Goal: Task Accomplishment & Management: Manage account settings

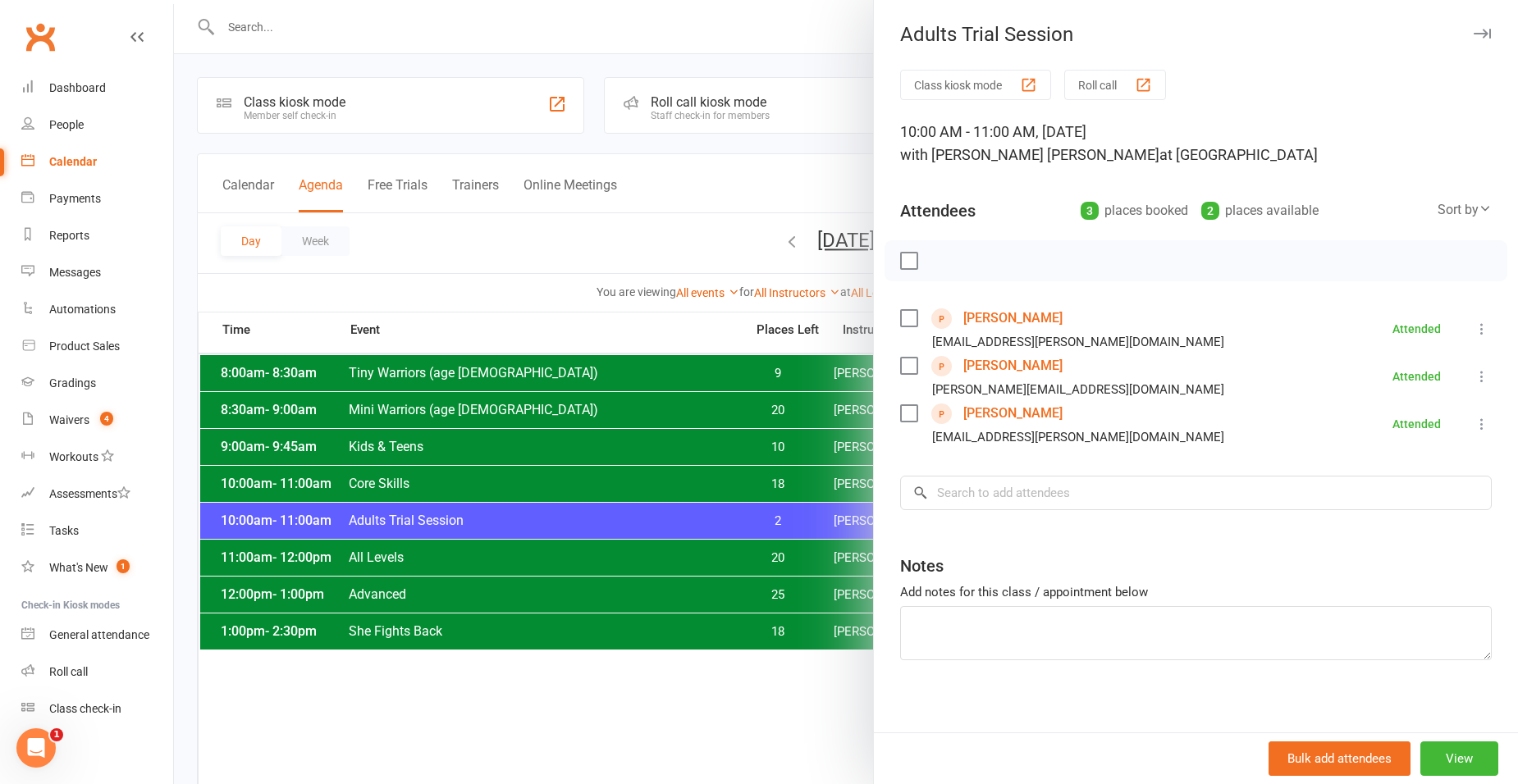
click at [342, 544] on div at bounding box center [846, 392] width 1344 height 784
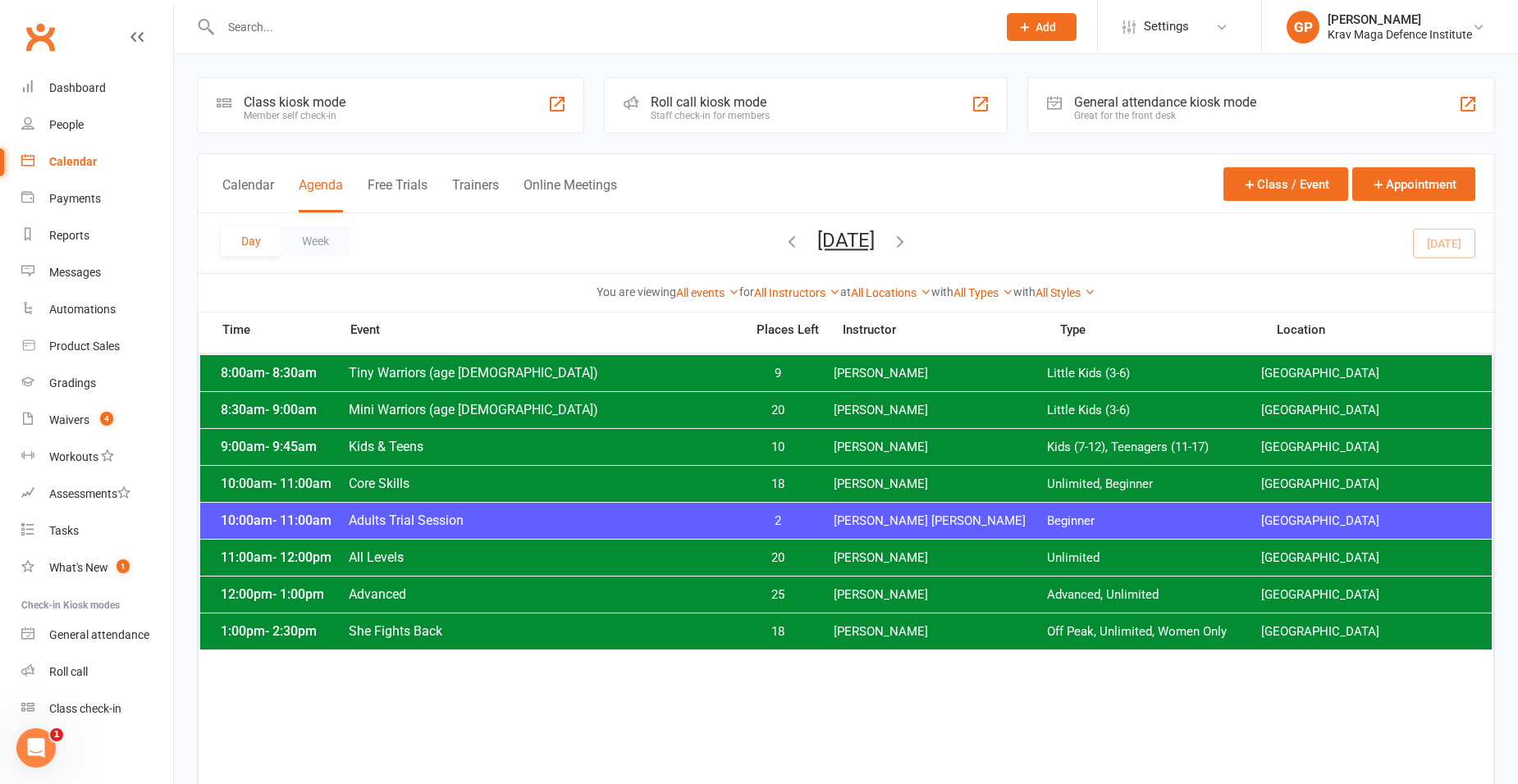
click at [349, 563] on span "All Levels" at bounding box center [542, 557] width 387 height 16
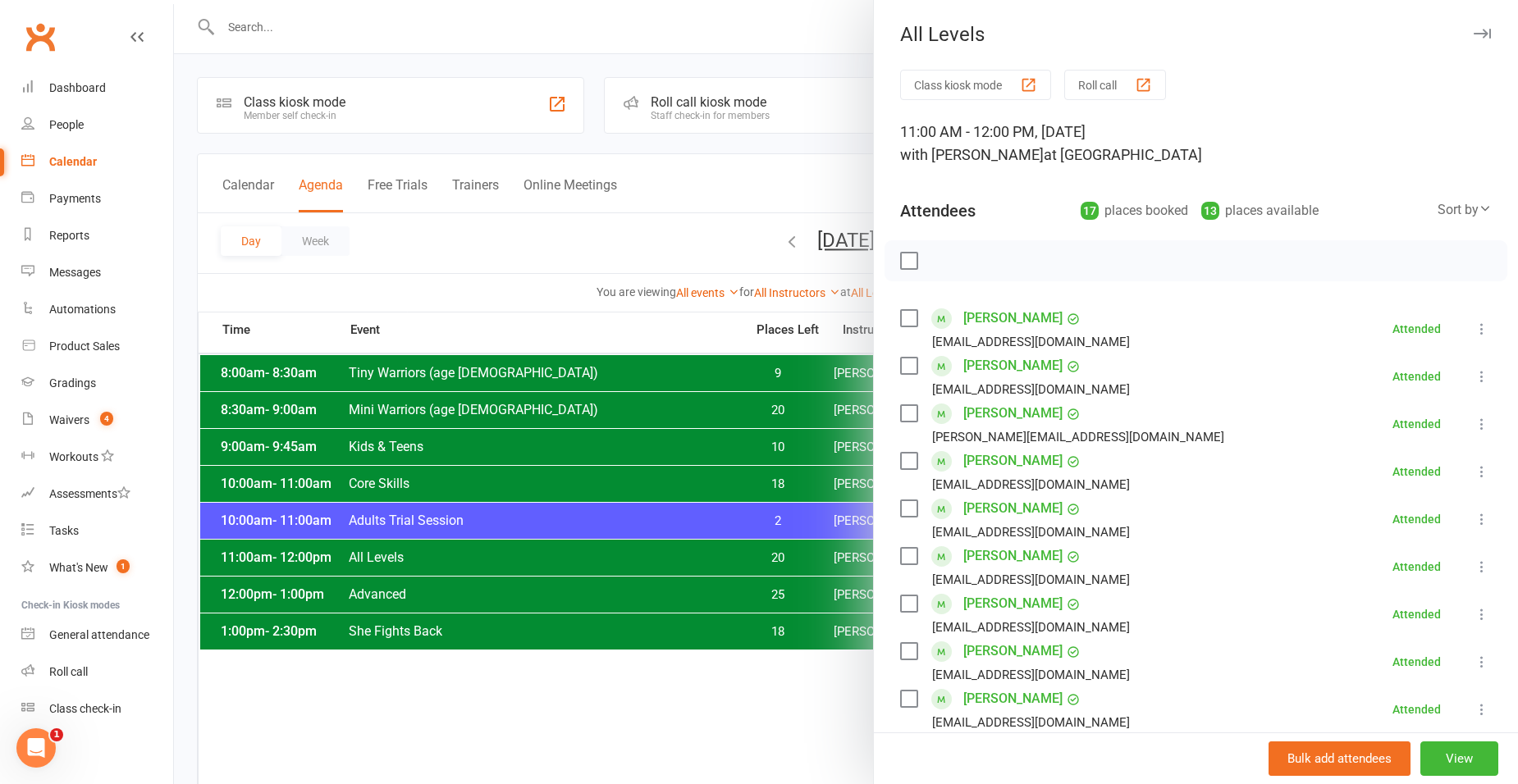
click at [505, 669] on div at bounding box center [846, 392] width 1344 height 784
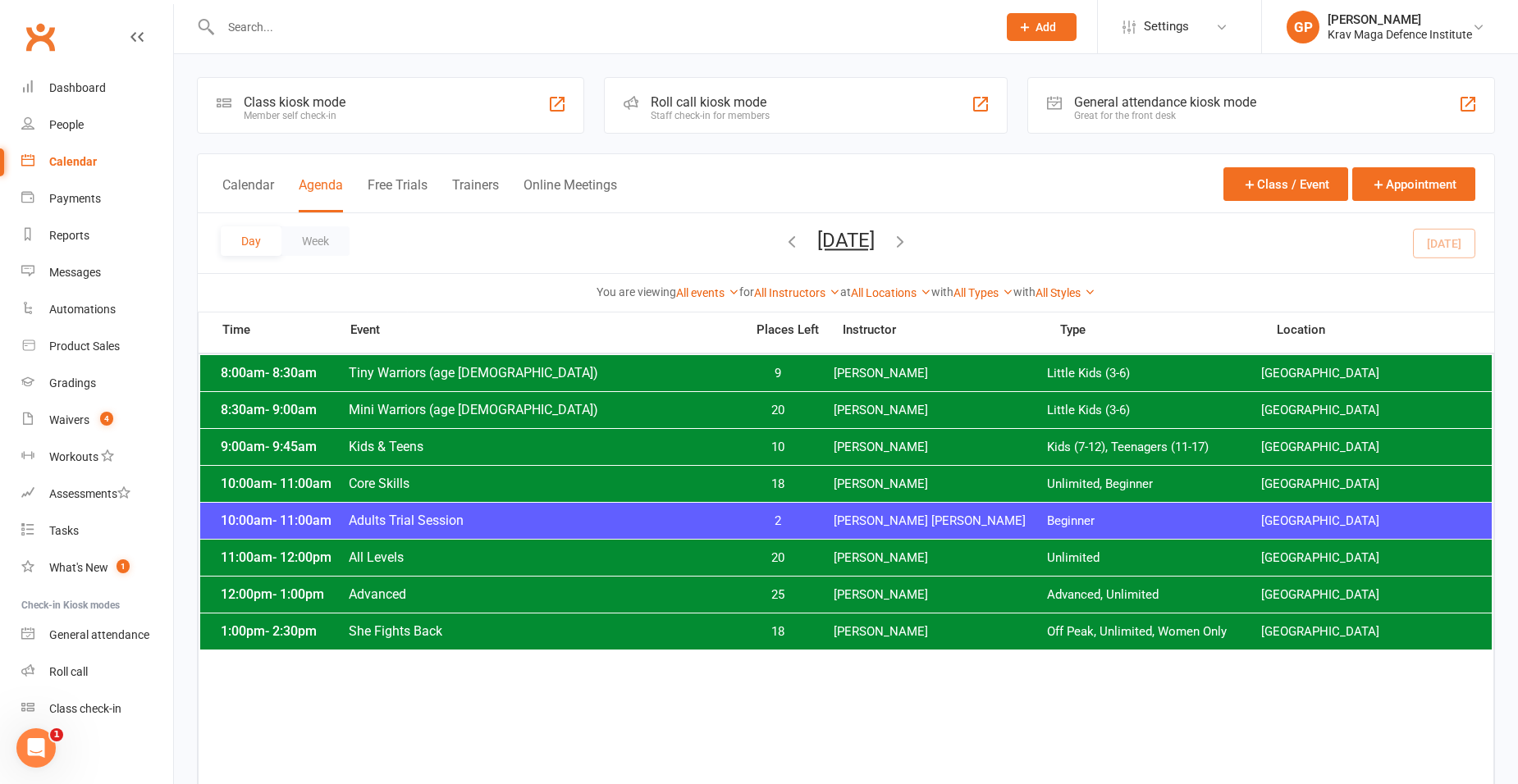
click at [899, 511] on div "10:00am - 11:00am Adults Trial Session 2 [PERSON_NAME] [PERSON_NAME] Beginner […" at bounding box center [846, 520] width 1291 height 36
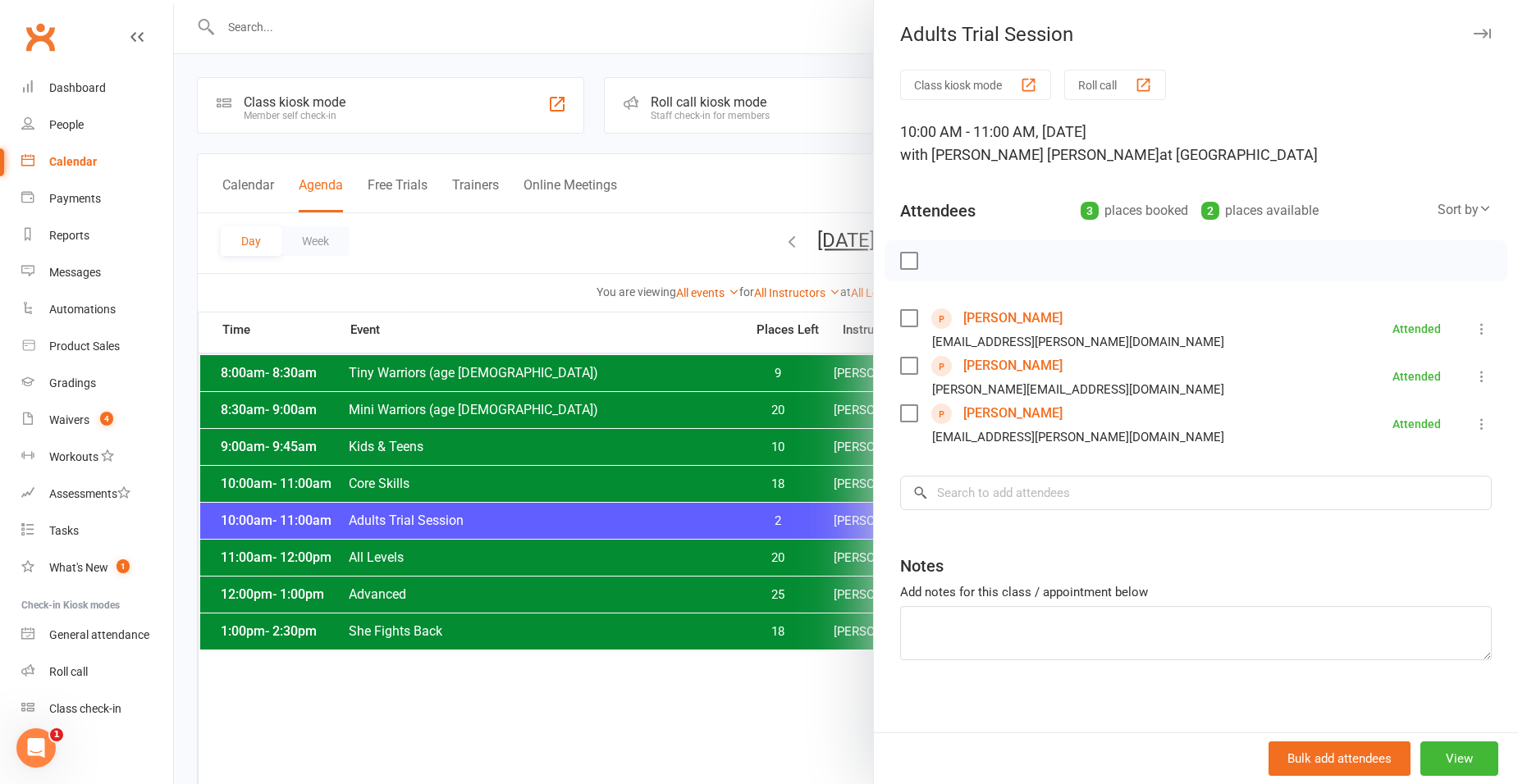
click at [1005, 318] on link "[PERSON_NAME]" at bounding box center [1012, 318] width 99 height 26
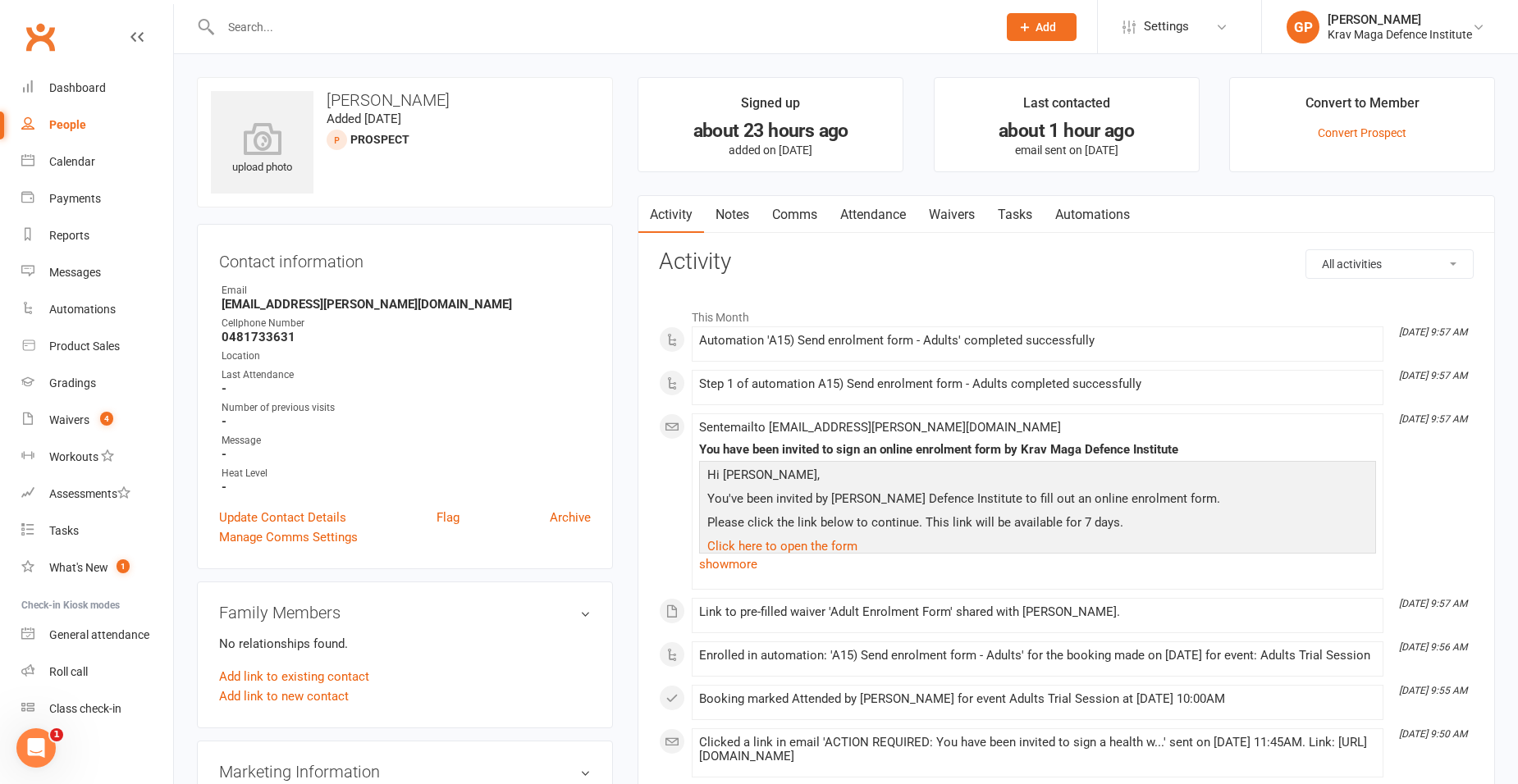
click at [944, 212] on link "Waivers" at bounding box center [951, 215] width 69 height 38
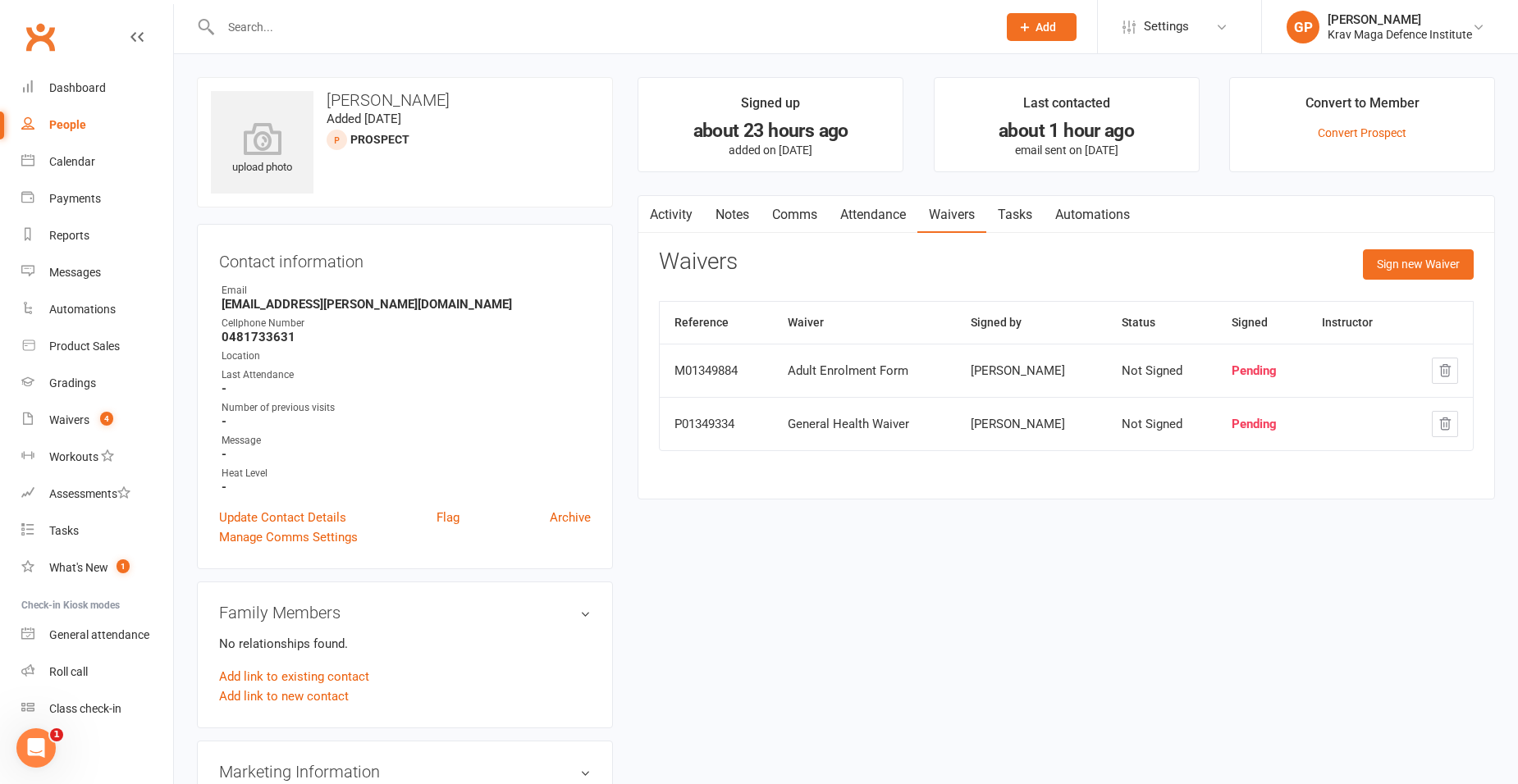
click at [1432, 416] on button "button" at bounding box center [1445, 424] width 26 height 26
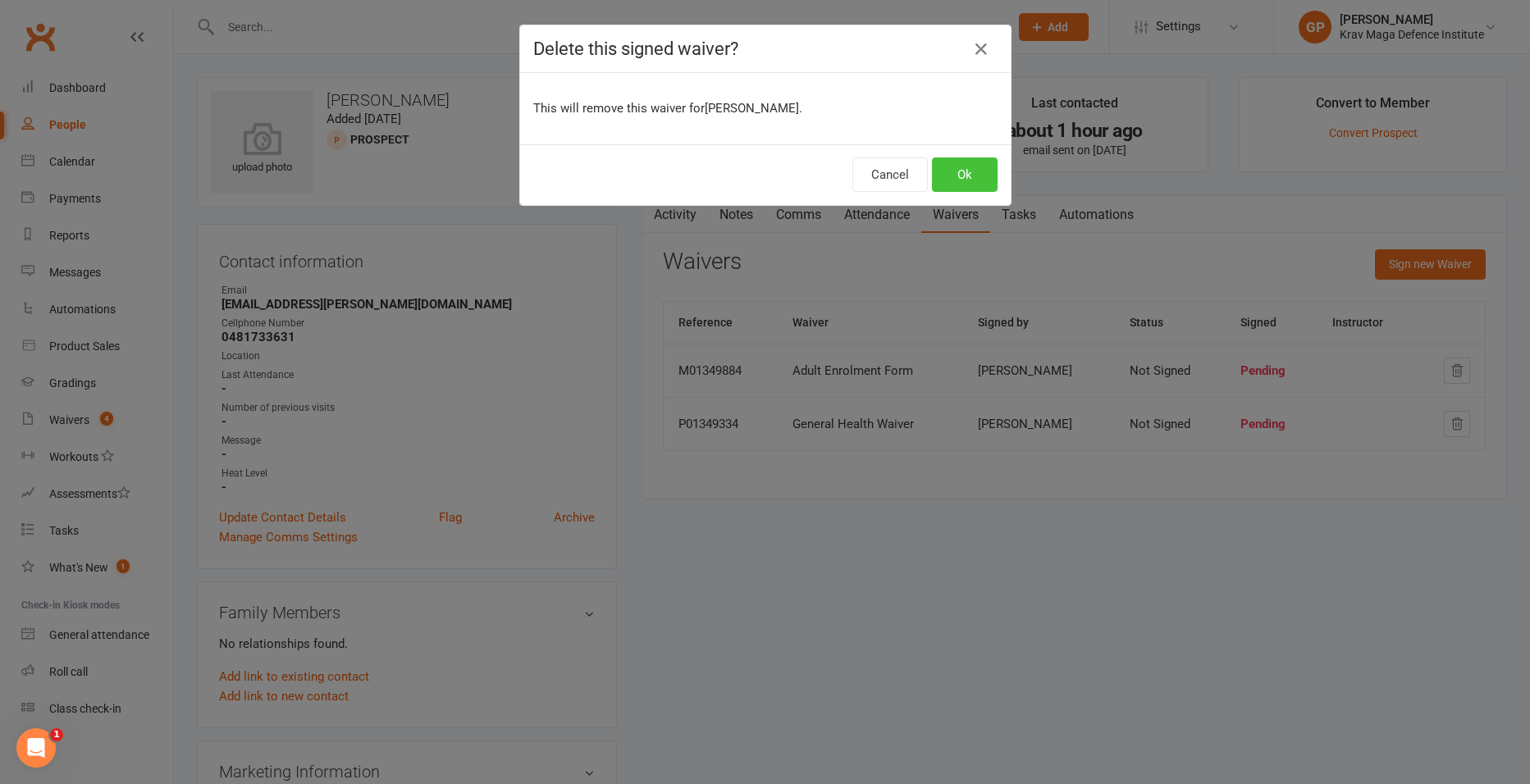
click at [962, 174] on button "Ok" at bounding box center [964, 174] width 66 height 34
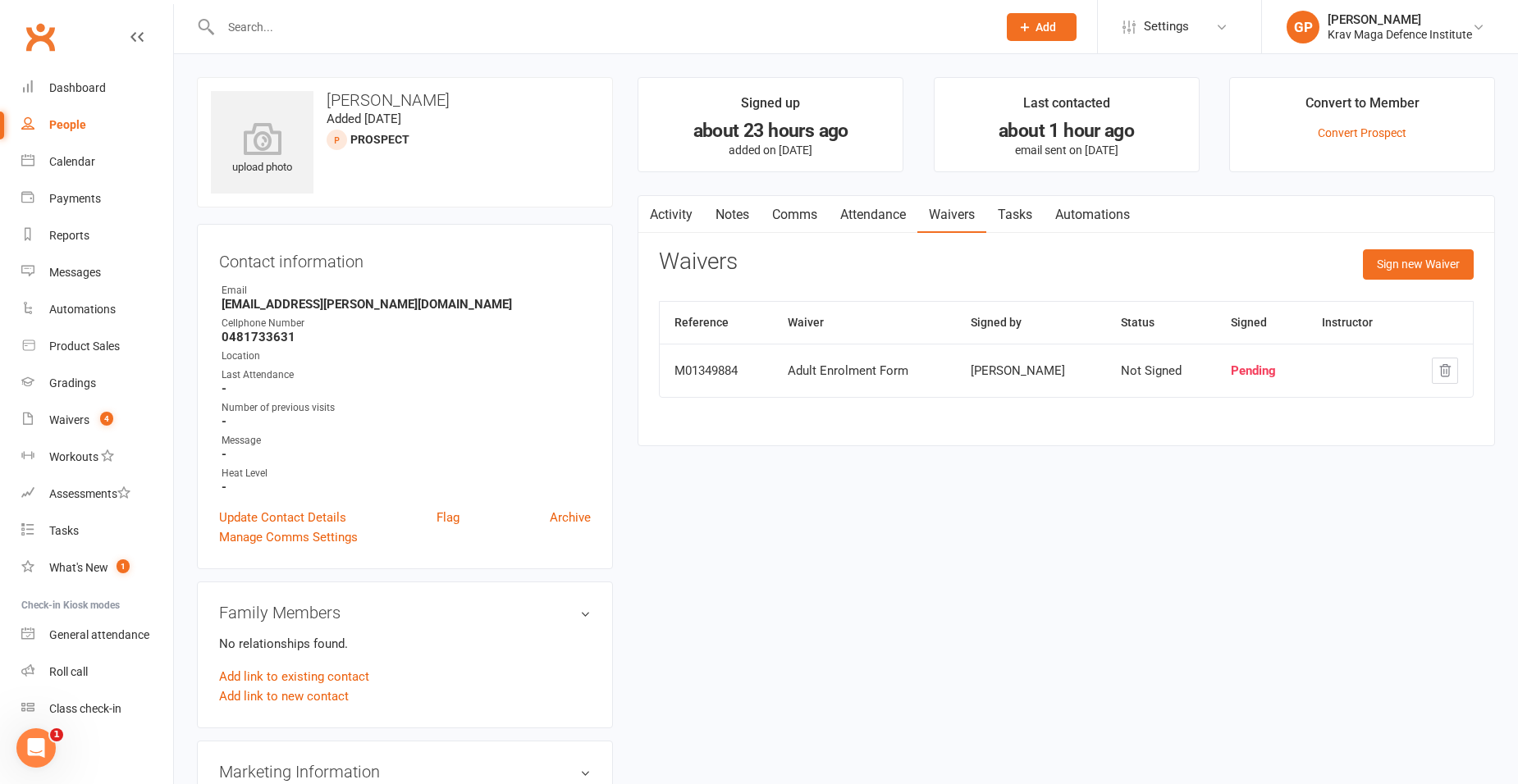
click at [1437, 377] on icon "button" at bounding box center [1445, 370] width 15 height 15
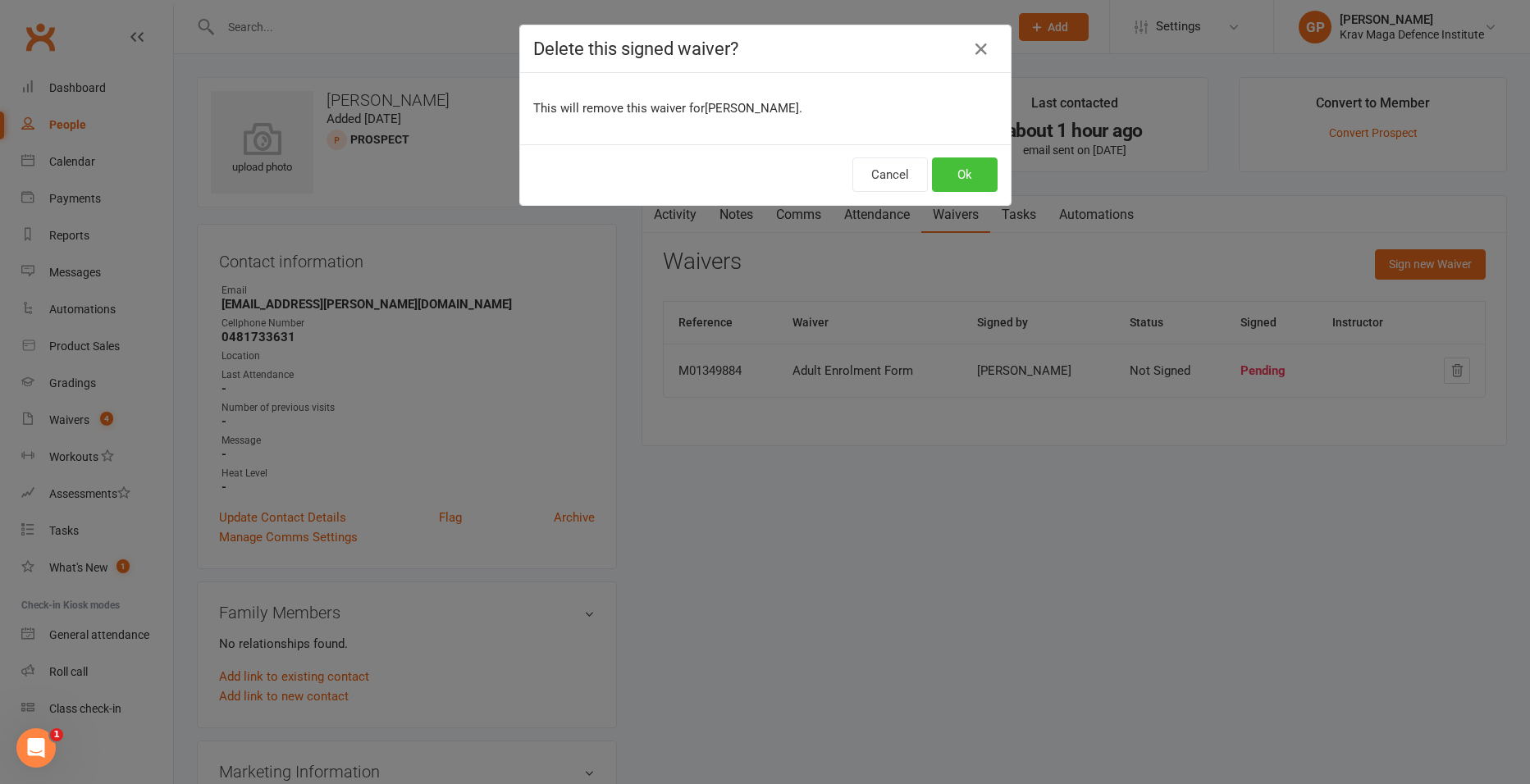
click at [938, 172] on button "Ok" at bounding box center [964, 174] width 66 height 34
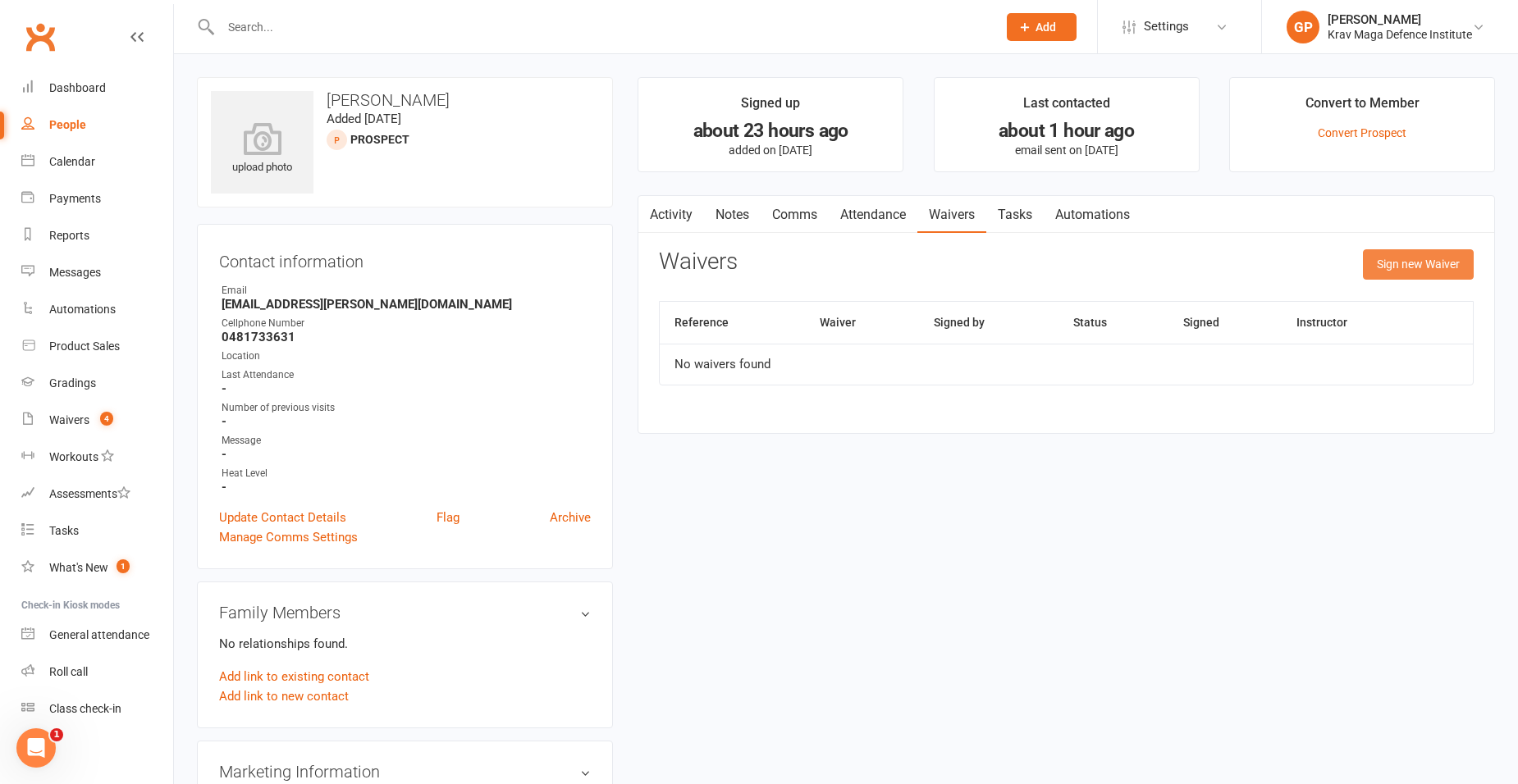
click at [1433, 268] on button "Sign new Waiver" at bounding box center [1418, 264] width 111 height 30
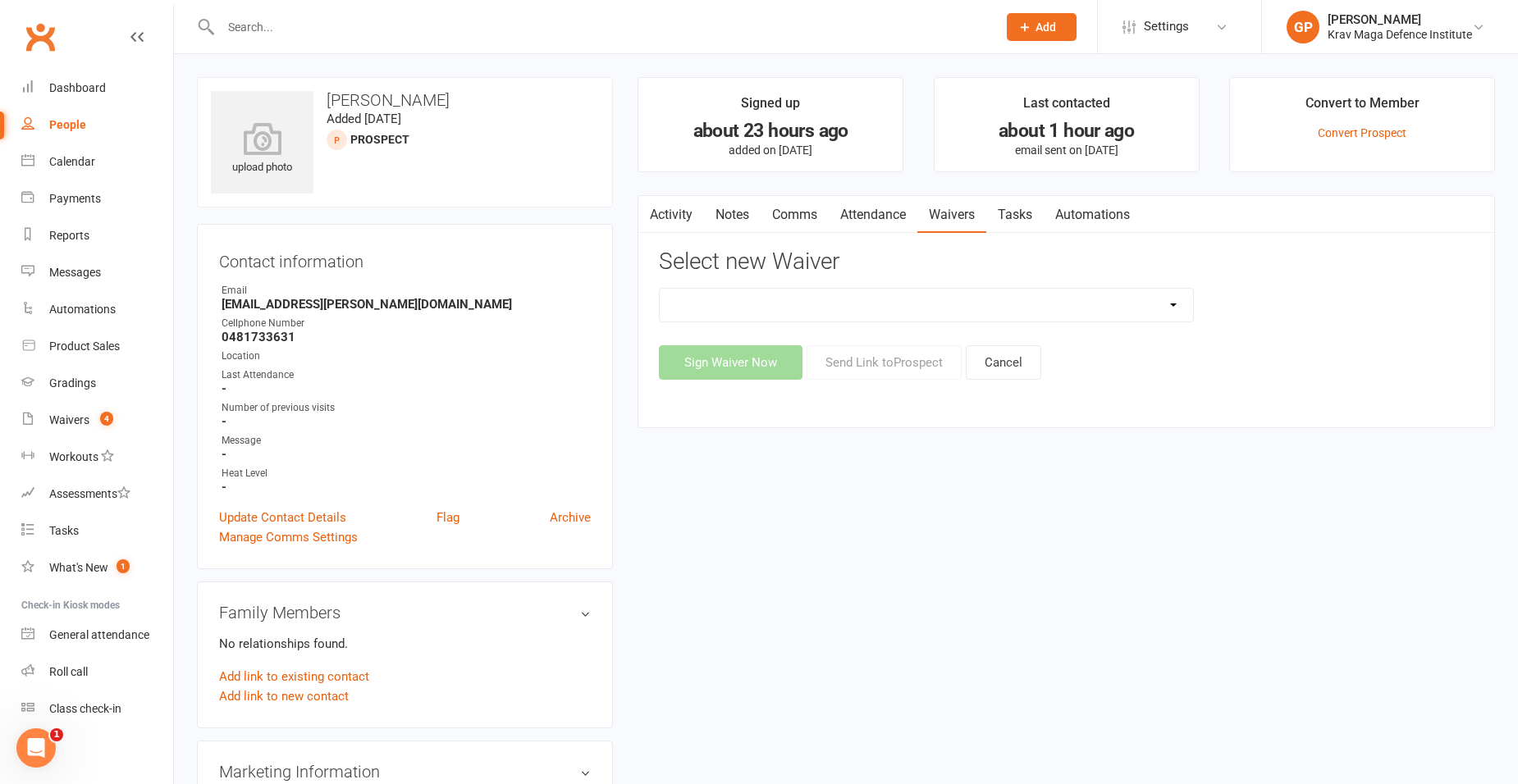
click at [920, 309] on select "5-Week Challenge Enrolment Form 6 Month Pre Pay Adult Elite Upgrade Adult Enrol…" at bounding box center [926, 305] width 533 height 32
select select "11824"
click at [659, 289] on select "5-Week Challenge Enrolment Form 6 Month Pre Pay Adult Elite Upgrade Adult Enrol…" at bounding box center [926, 305] width 533 height 32
click at [880, 371] on button "Send Link to Prospect" at bounding box center [884, 362] width 155 height 34
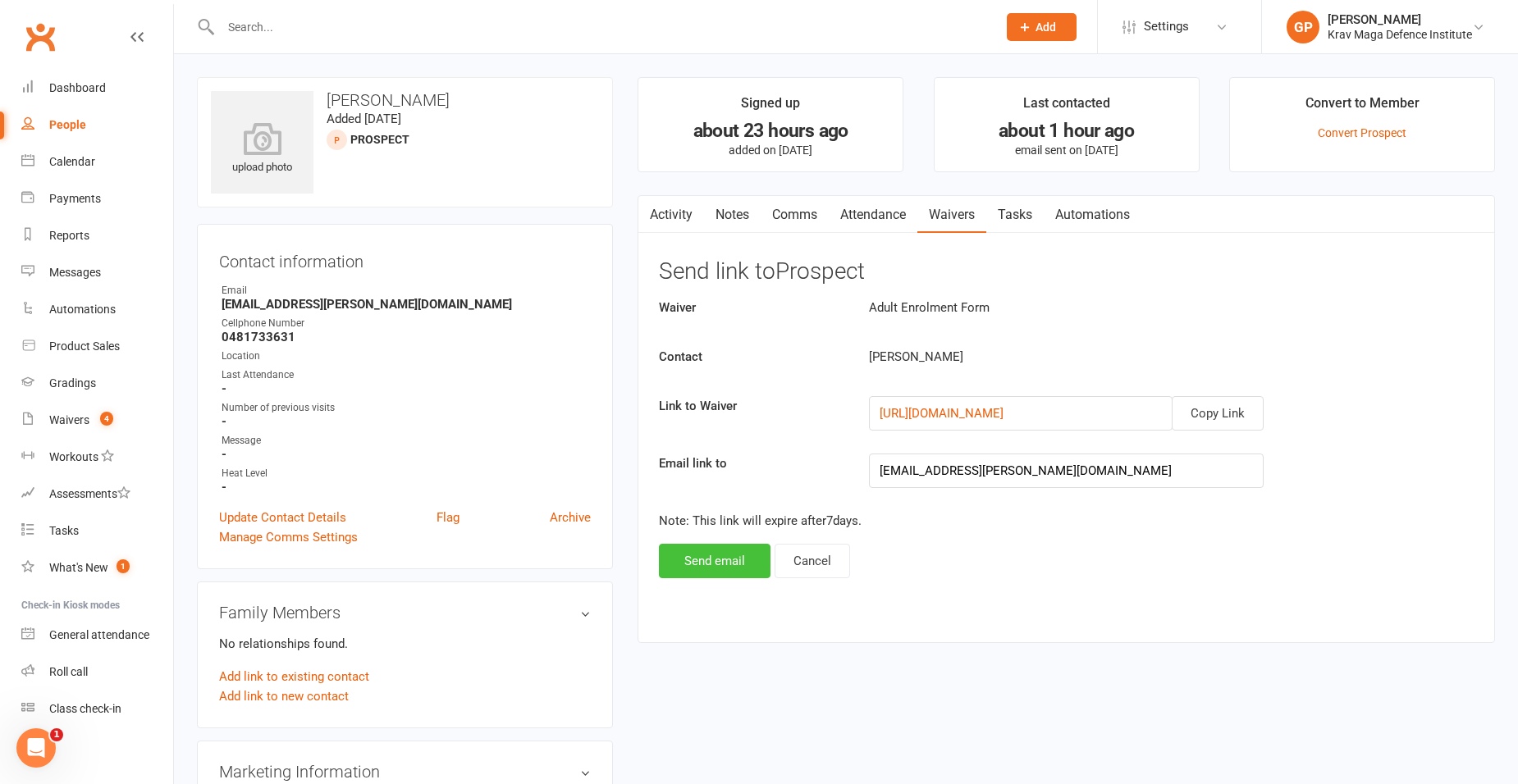
click at [700, 559] on button "Send email" at bounding box center [714, 560] width 111 height 34
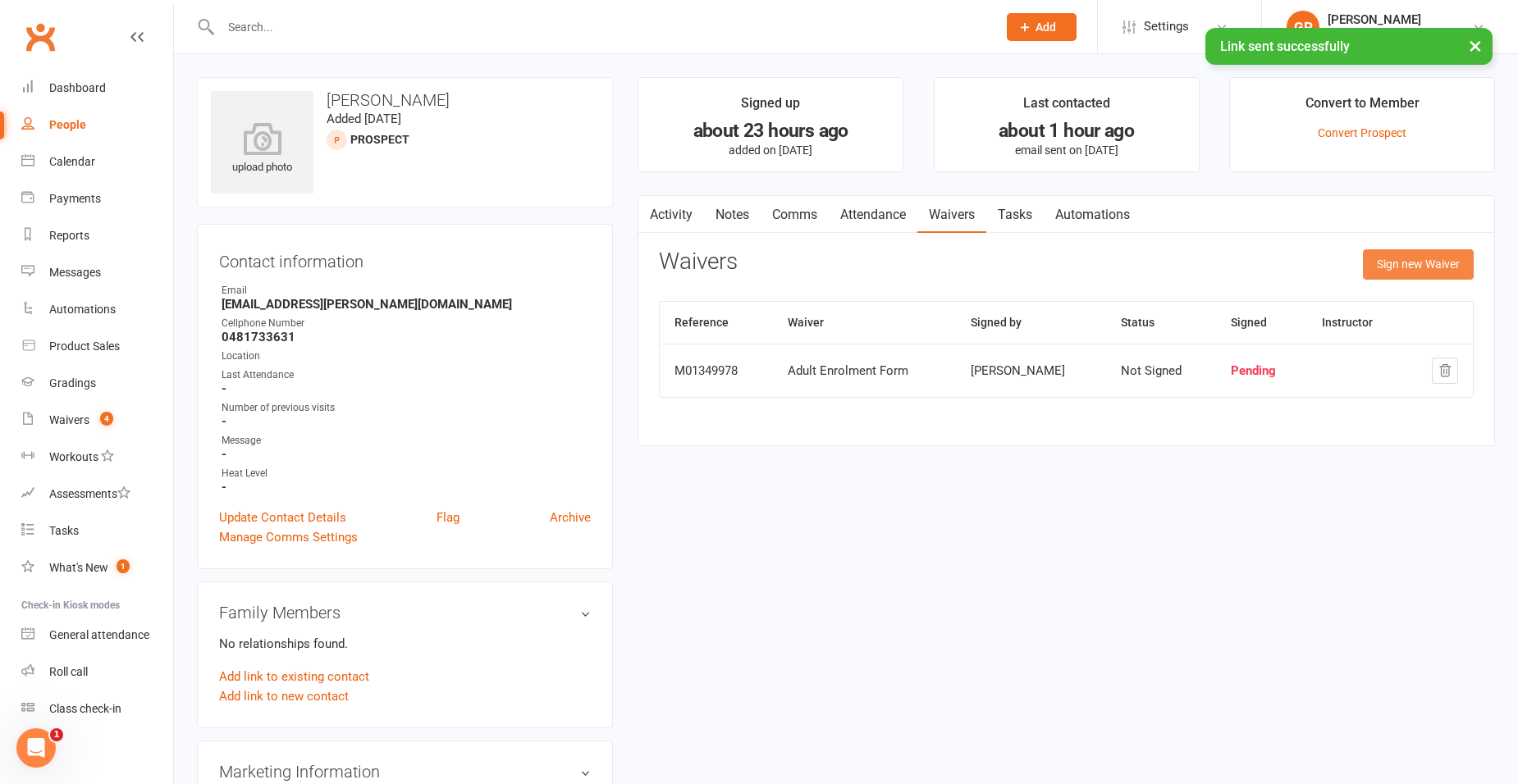
click at [1447, 260] on button "Sign new Waiver" at bounding box center [1418, 264] width 111 height 30
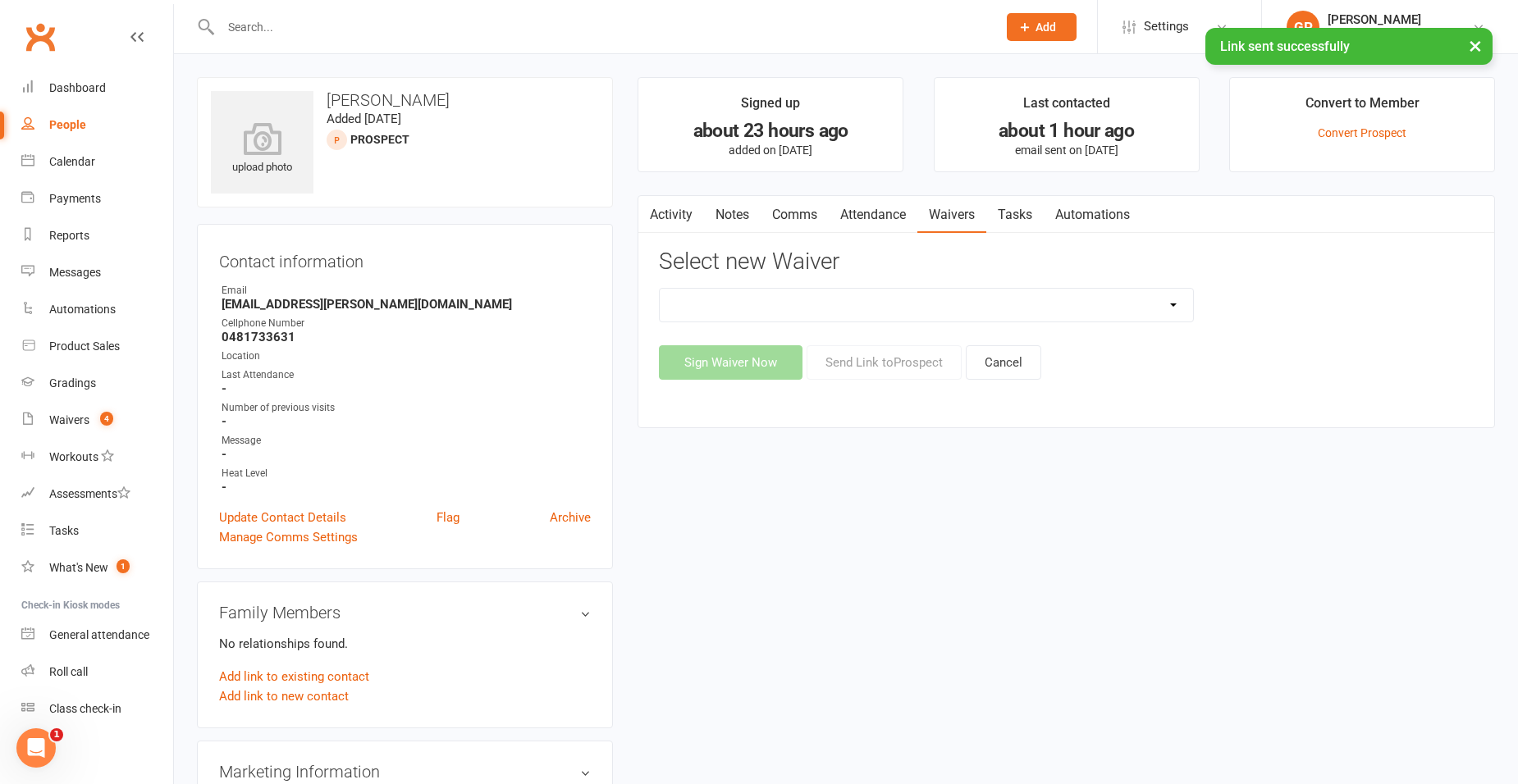
click at [1001, 286] on div "Select new Waiver 5-Week Challenge Enrolment Form 6 Month Pre Pay Adult Elite U…" at bounding box center [1066, 314] width 815 height 131
click at [997, 300] on select "5-Week Challenge Enrolment Form 6 Month Pre Pay Adult Elite Upgrade Adult Enrol…" at bounding box center [926, 305] width 533 height 32
select select "11555"
click at [659, 289] on select "5-Week Challenge Enrolment Form 6 Month Pre Pay Adult Elite Upgrade Adult Enrol…" at bounding box center [926, 305] width 533 height 32
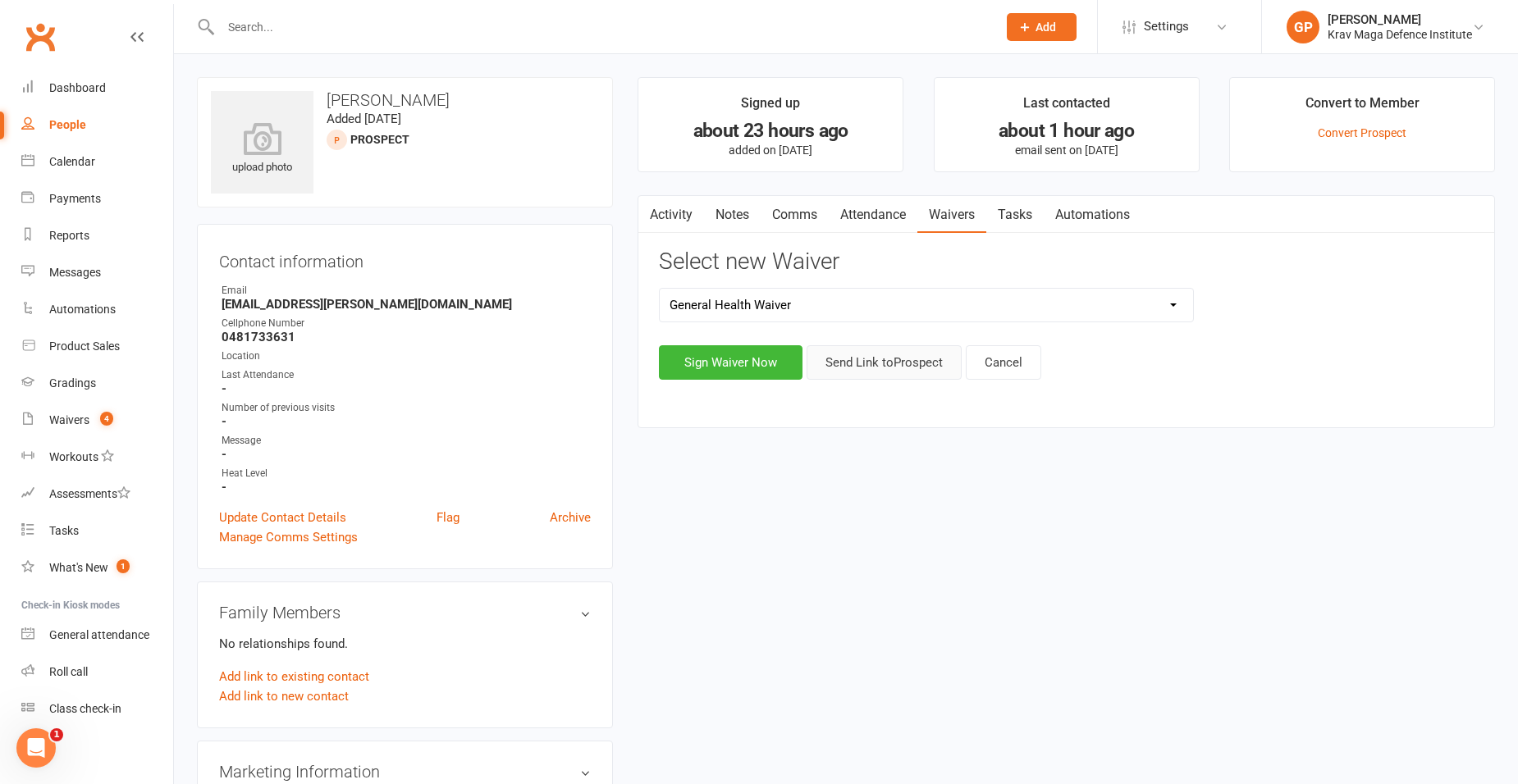
click at [887, 362] on button "Send Link to Prospect" at bounding box center [884, 362] width 155 height 34
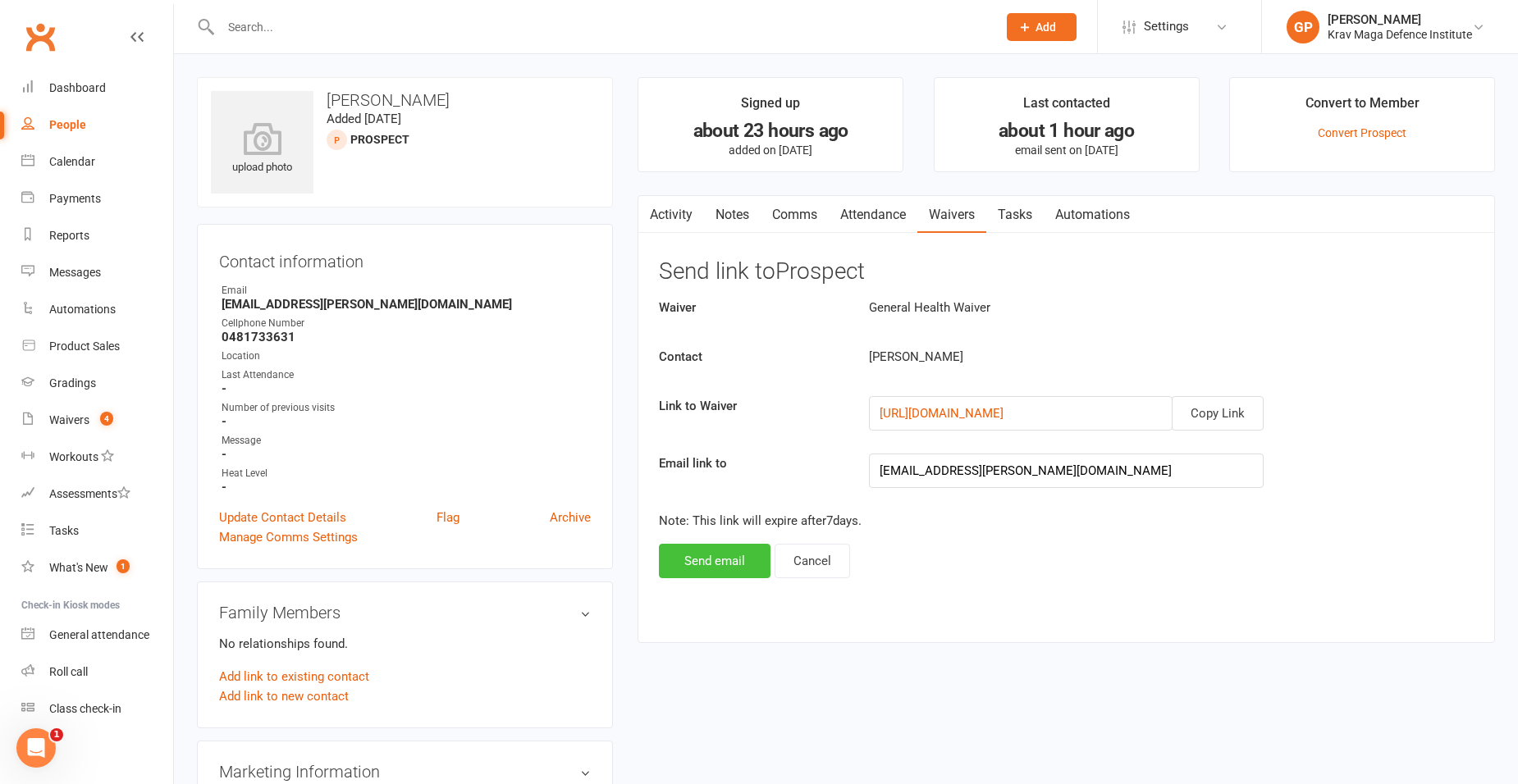
click at [738, 569] on button "Send email" at bounding box center [714, 560] width 111 height 34
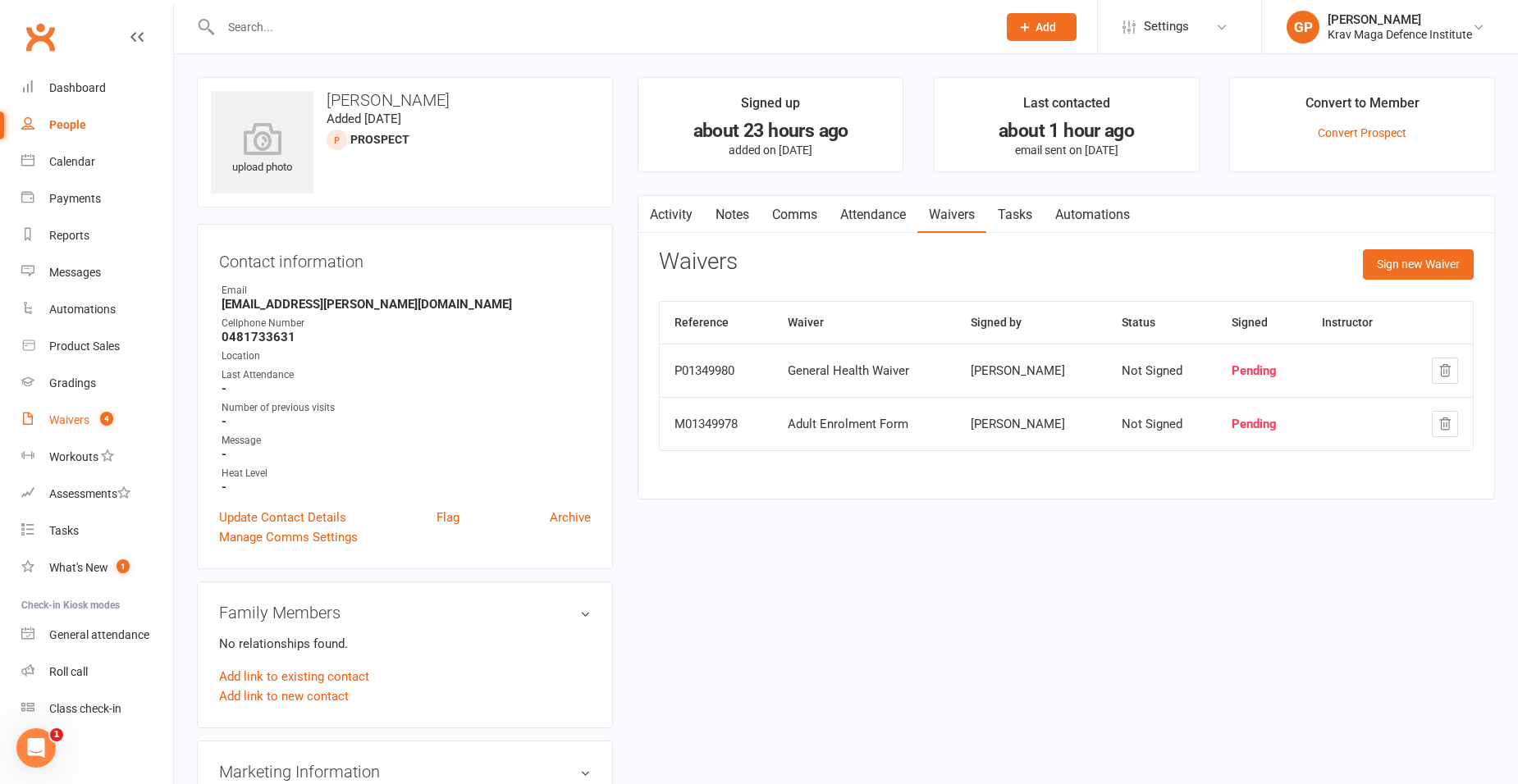
click at [67, 429] on link "Waivers 4" at bounding box center [97, 420] width 152 height 37
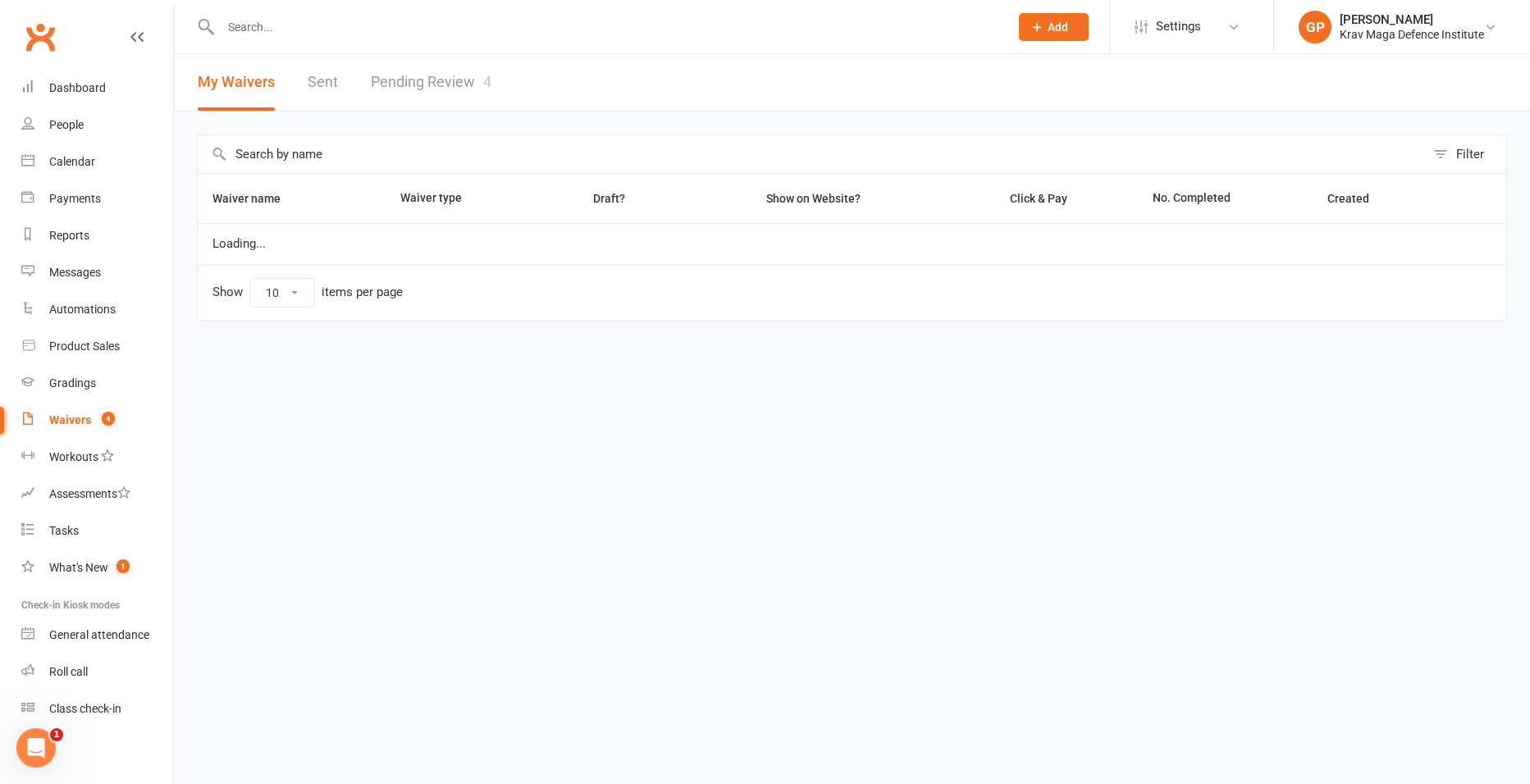
click at [445, 90] on link "Pending Review 4" at bounding box center [431, 81] width 120 height 56
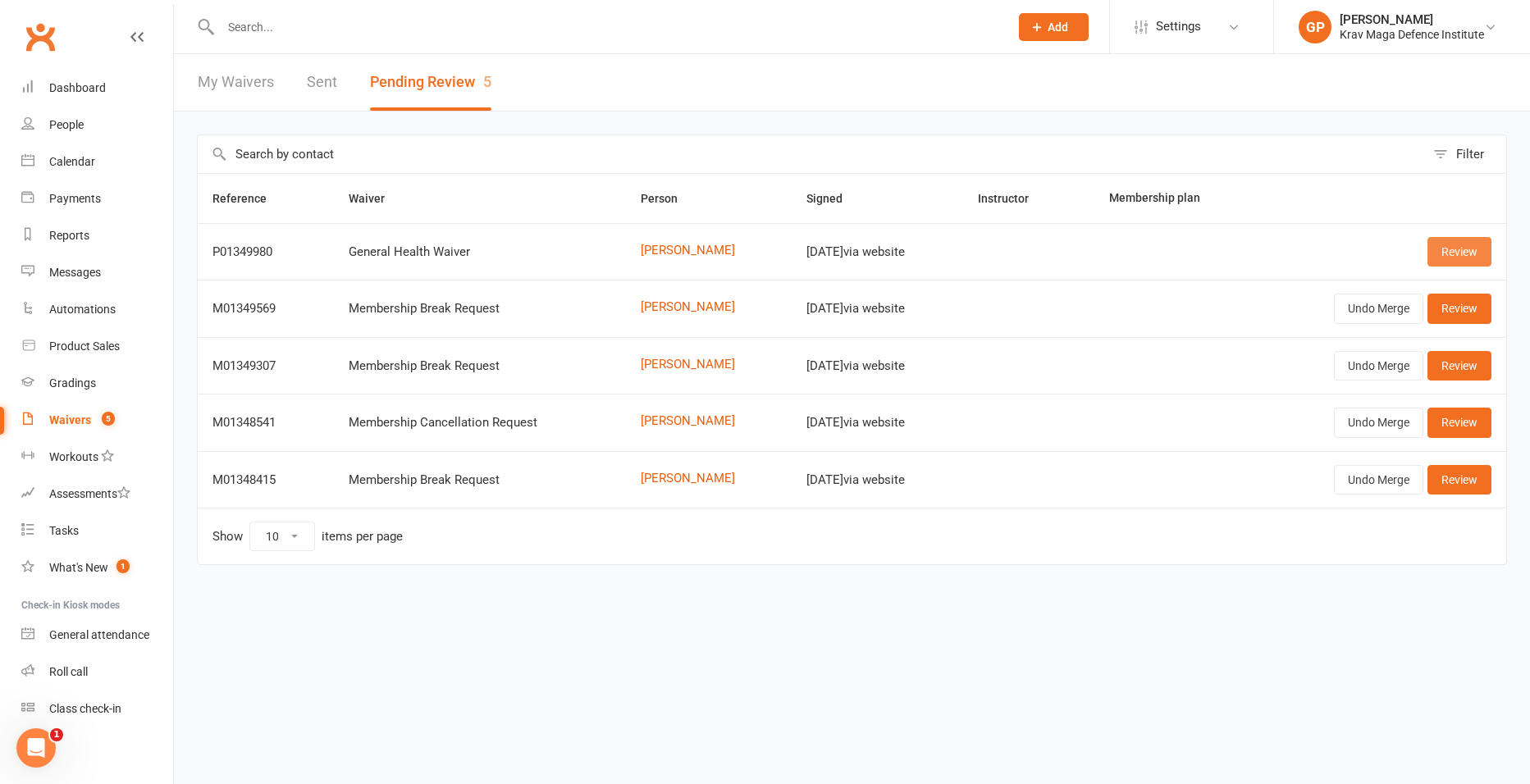
click at [1446, 249] on link "Review" at bounding box center [1459, 252] width 64 height 30
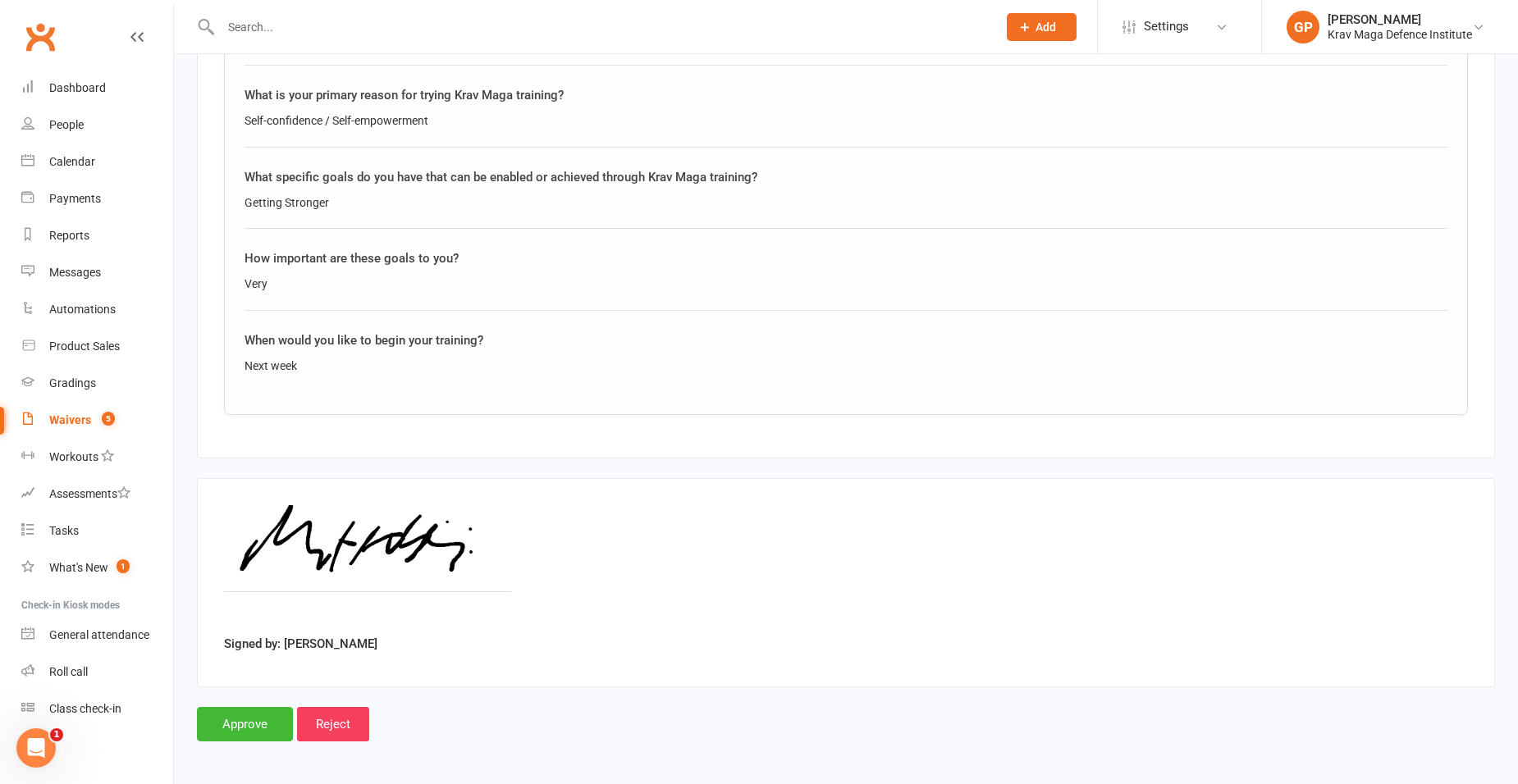
scroll to position [2364, 0]
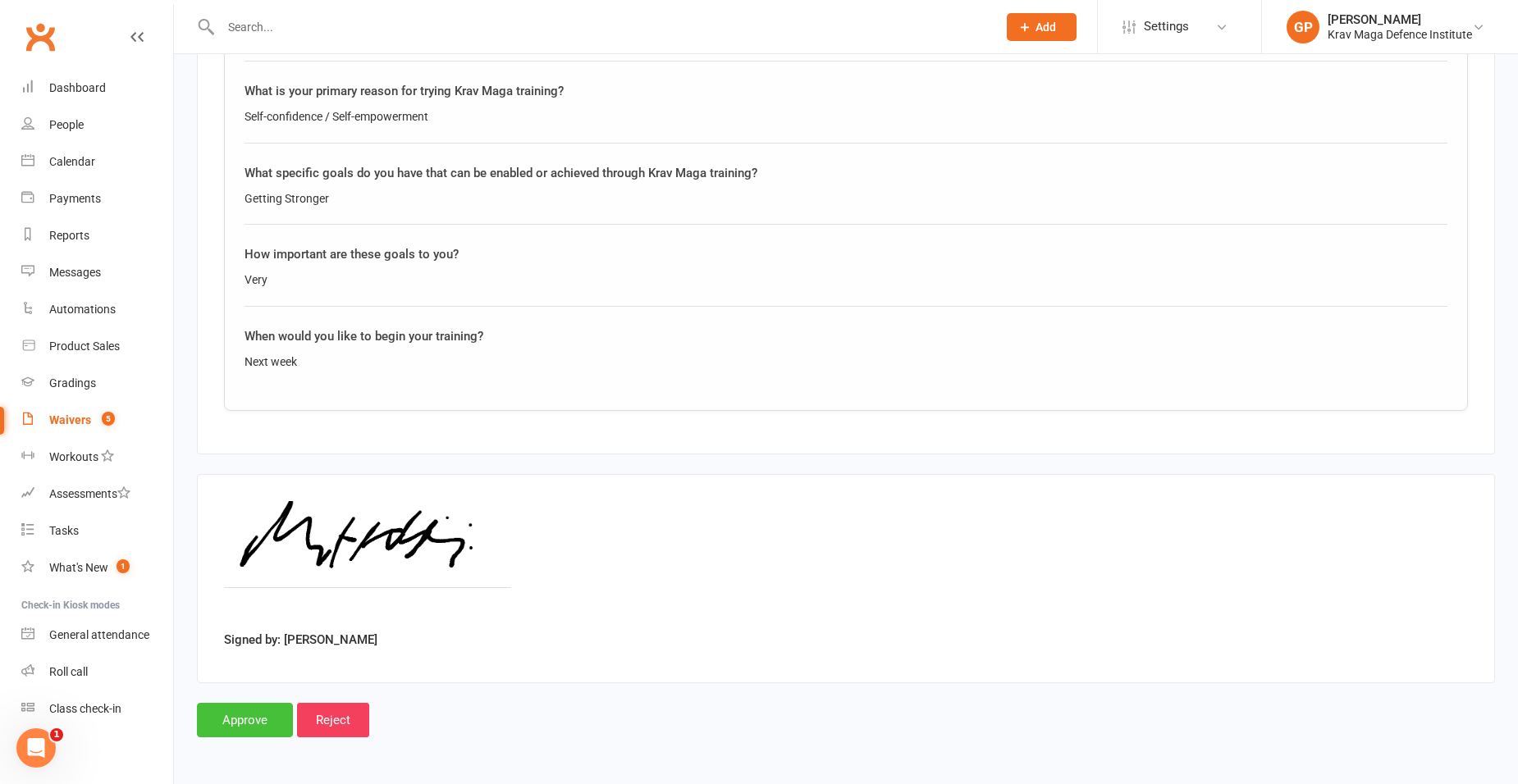
click at [241, 714] on input "Approve" at bounding box center [245, 719] width 96 height 34
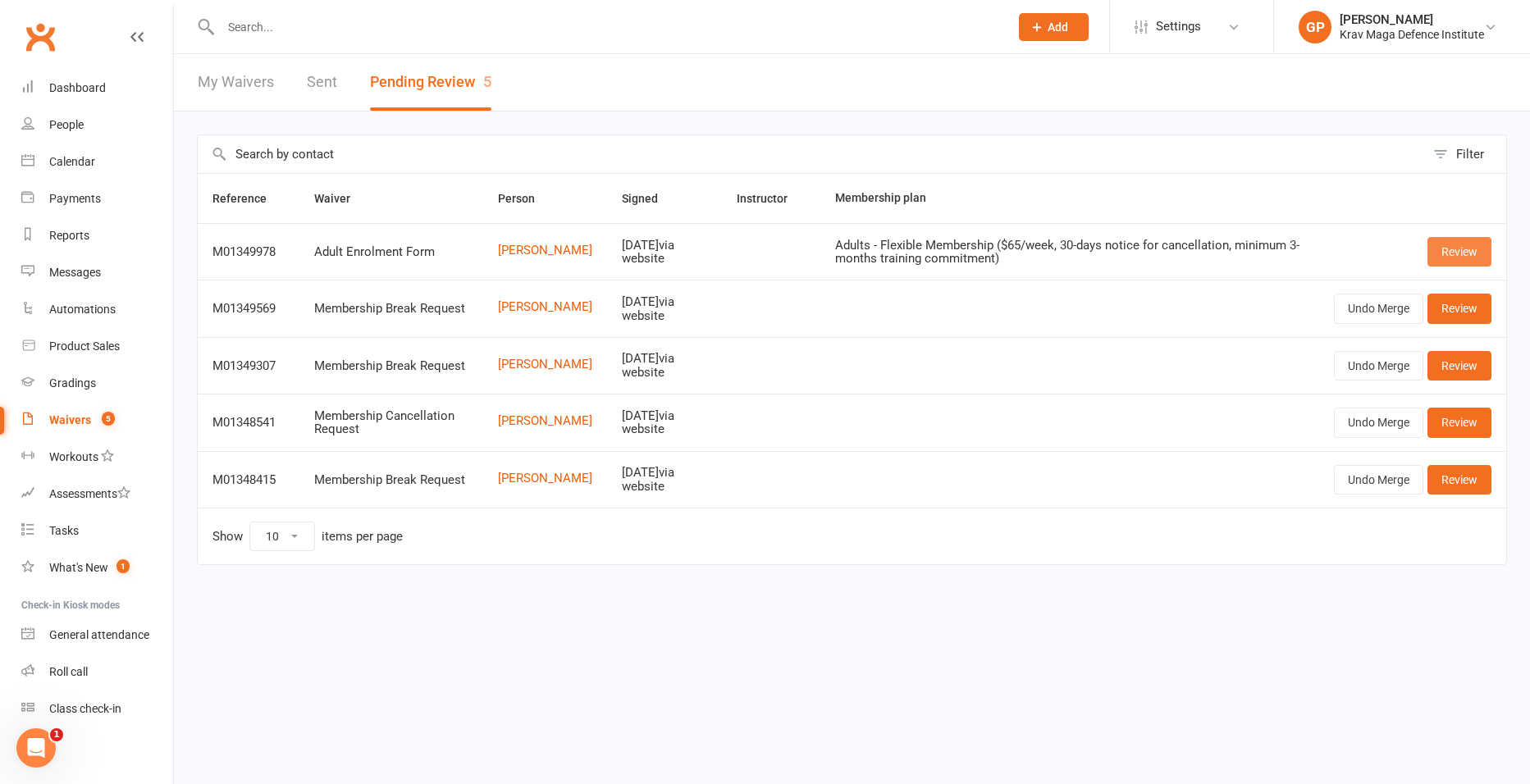
click at [1446, 254] on link "Review" at bounding box center [1459, 252] width 64 height 30
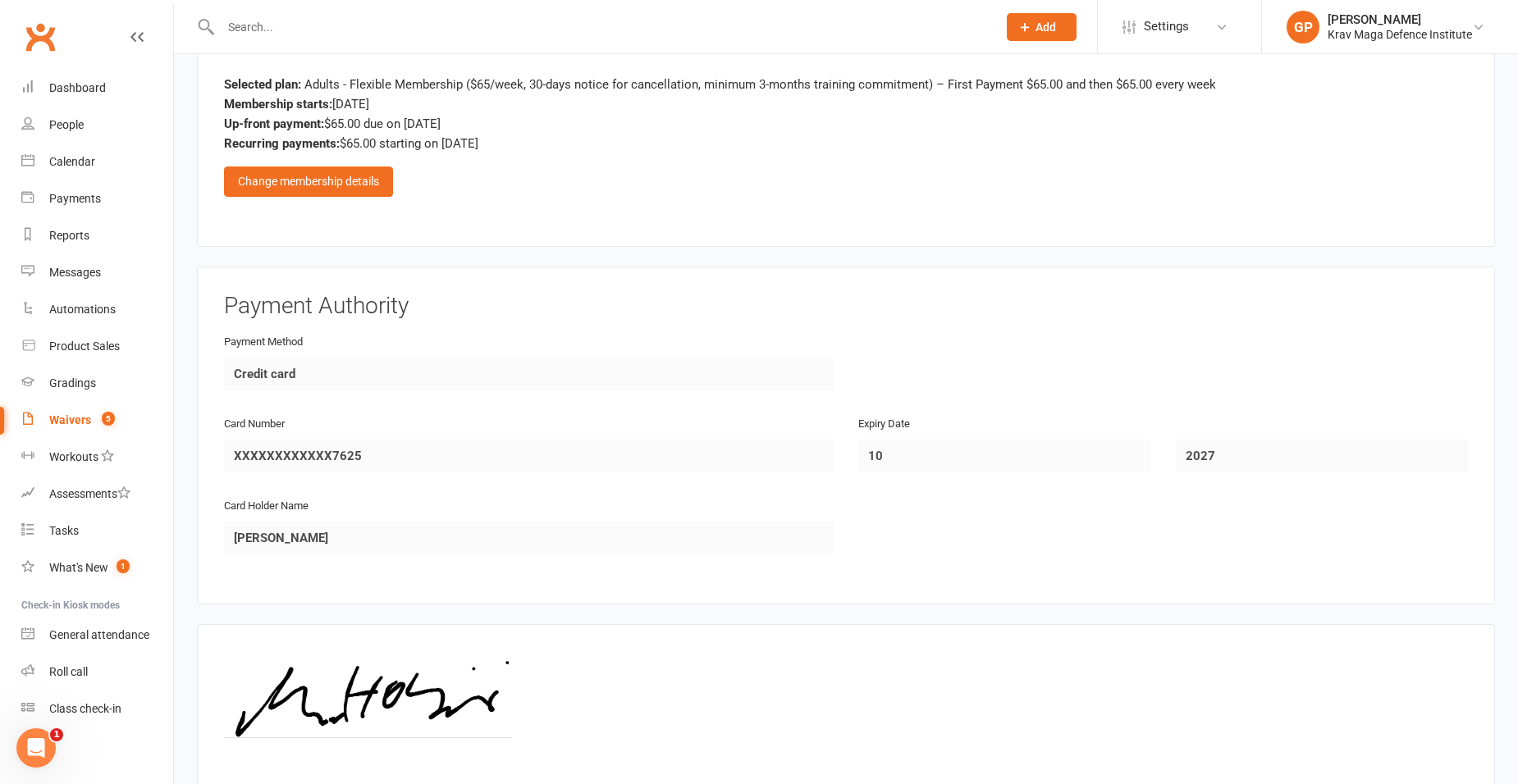
scroll to position [993, 0]
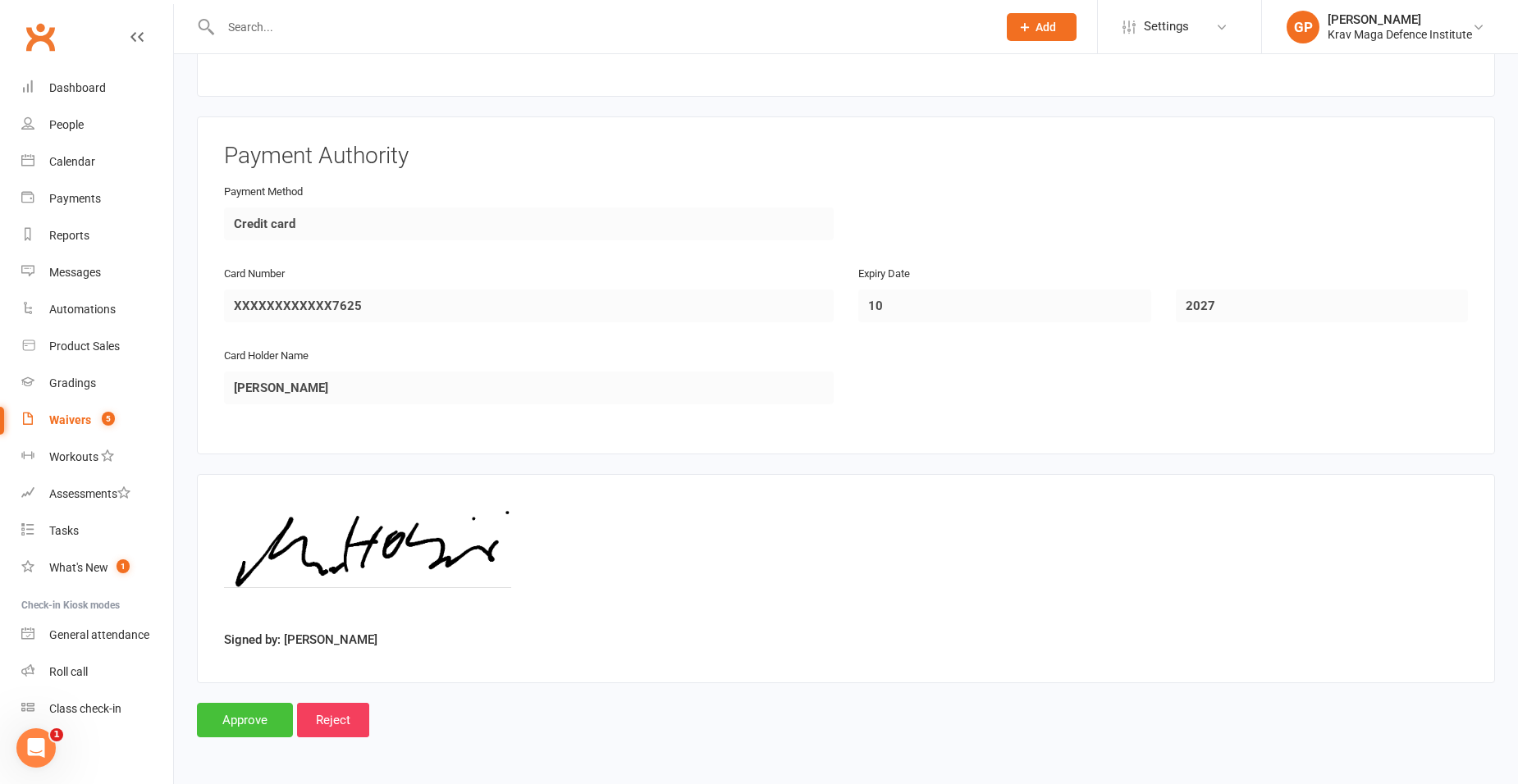
click at [227, 728] on input "Approve" at bounding box center [245, 719] width 96 height 34
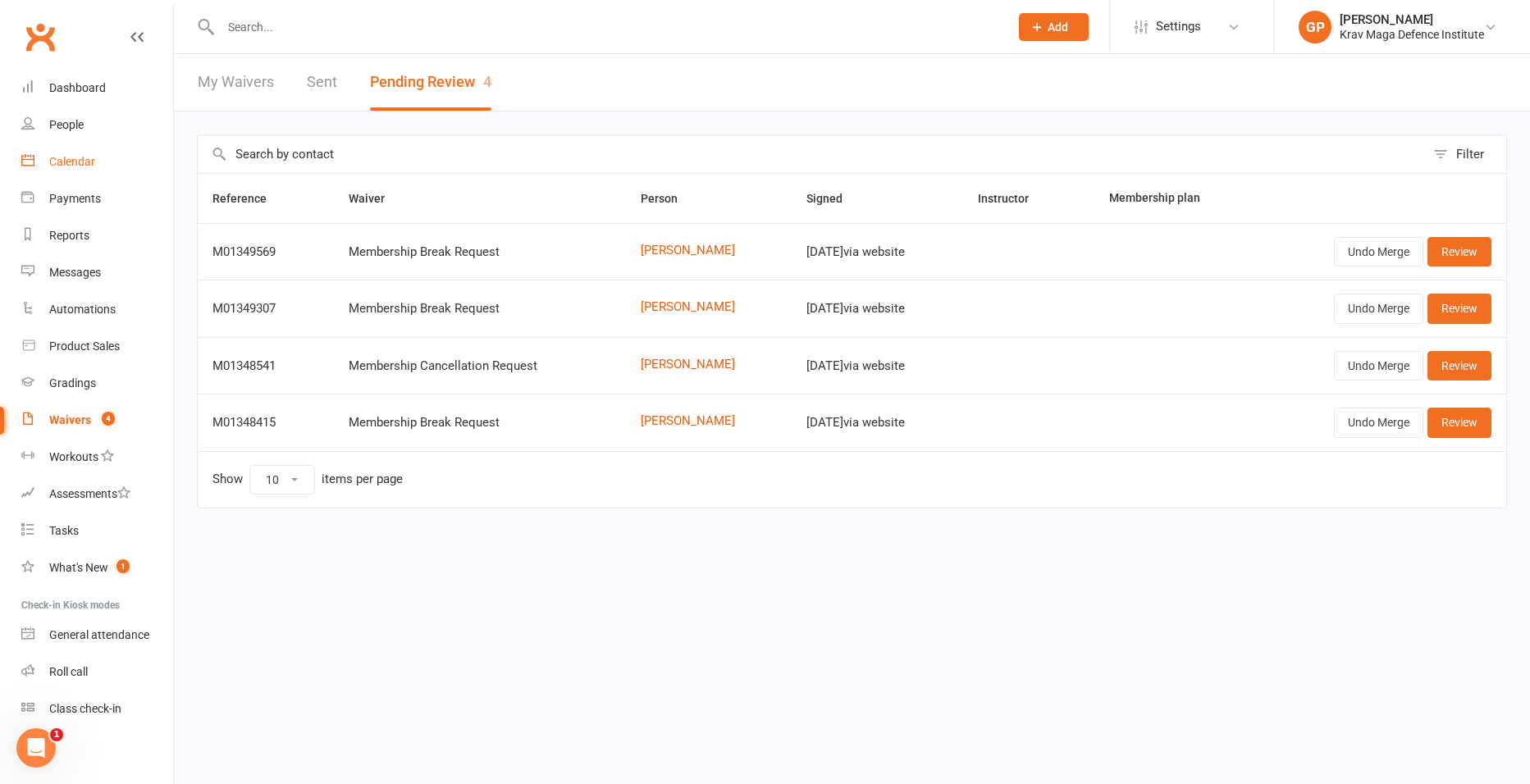
click at [54, 162] on div "Calendar" at bounding box center [72, 161] width 46 height 13
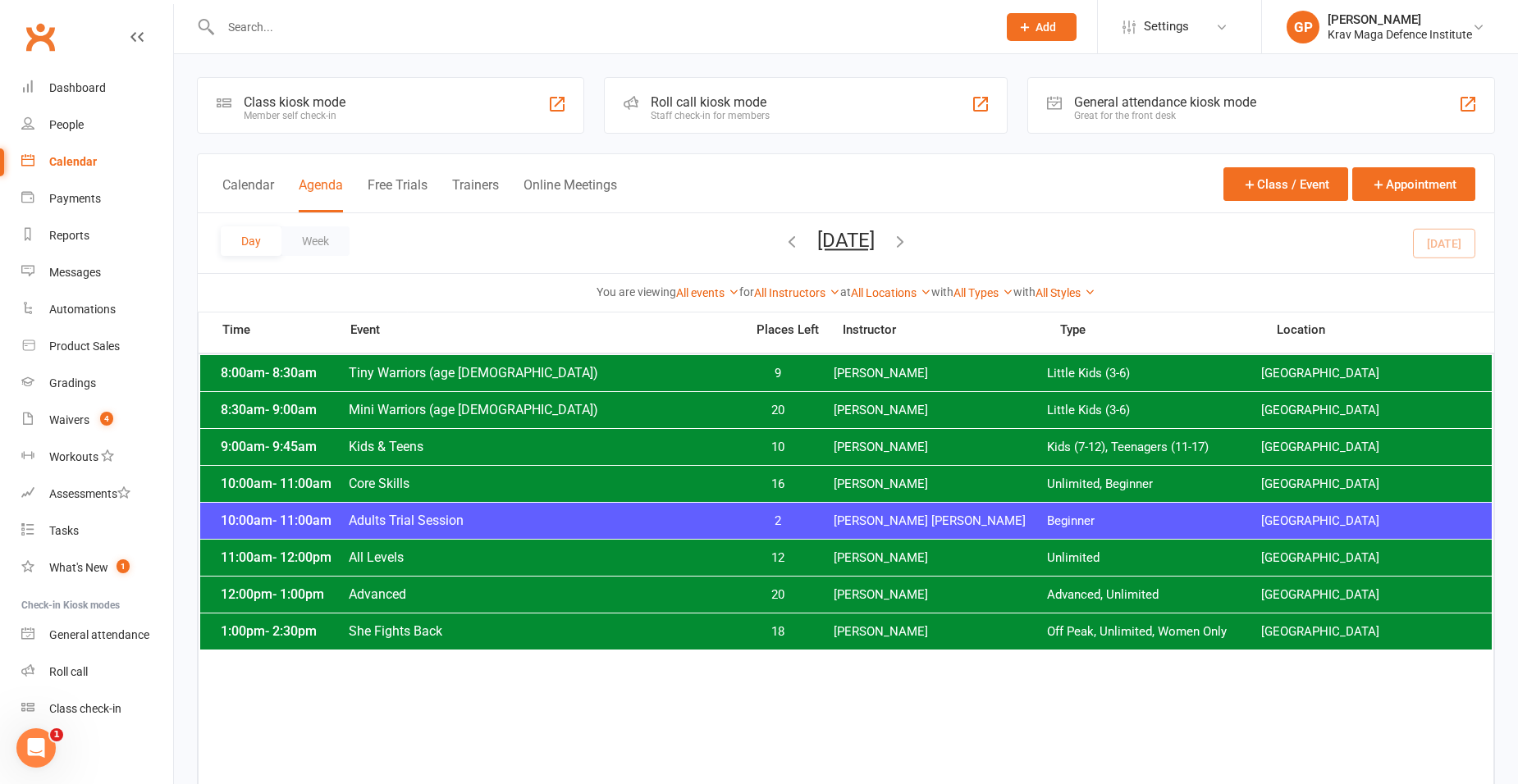
click at [766, 534] on div "10:00am - 11:00am Adults Trial Session 2 [PERSON_NAME] [PERSON_NAME] Beginner […" at bounding box center [846, 520] width 1291 height 36
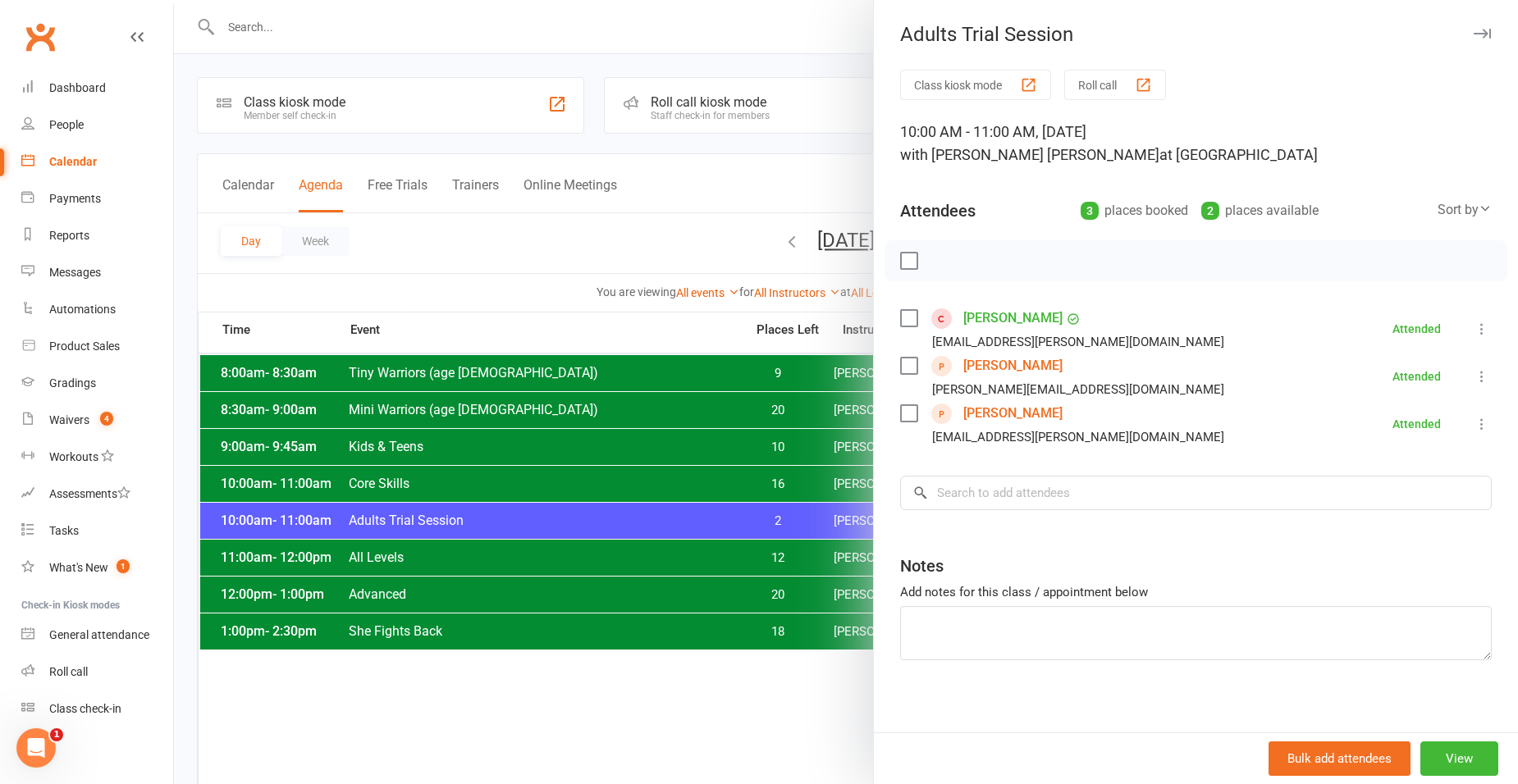
click at [387, 133] on div at bounding box center [846, 392] width 1344 height 784
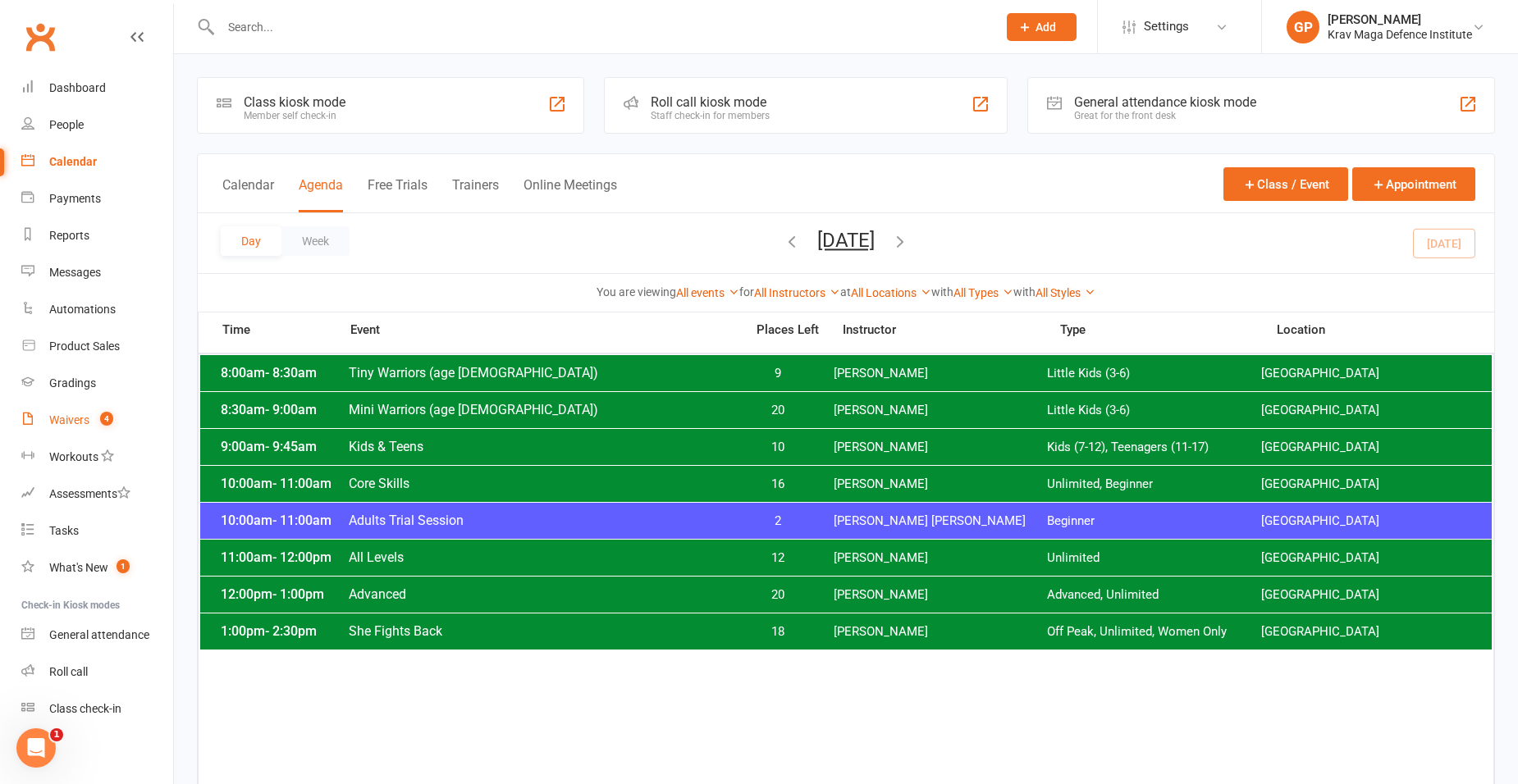
click at [55, 413] on link "Waivers 4" at bounding box center [97, 420] width 152 height 37
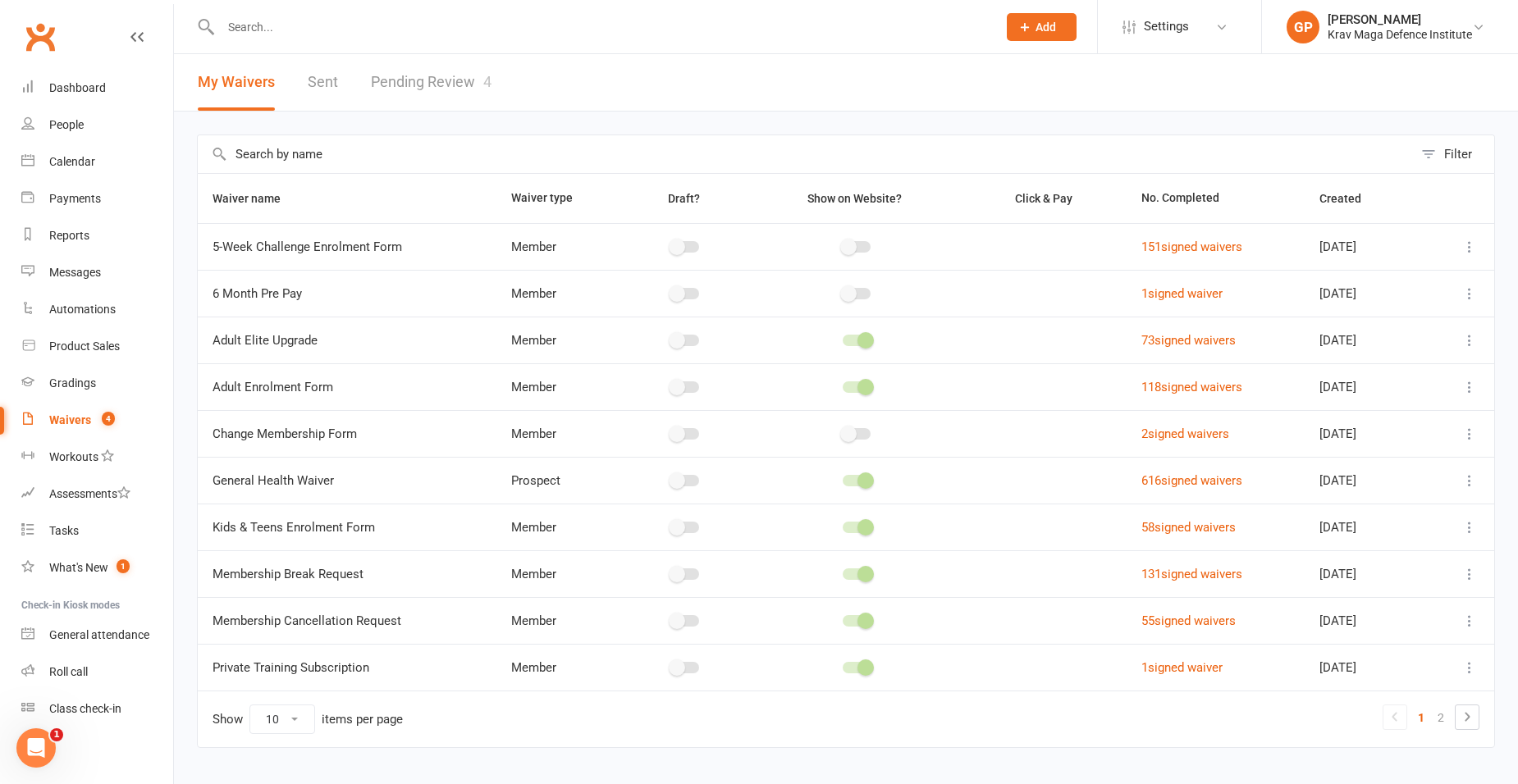
click at [425, 81] on link "Pending Review 4" at bounding box center [431, 81] width 120 height 56
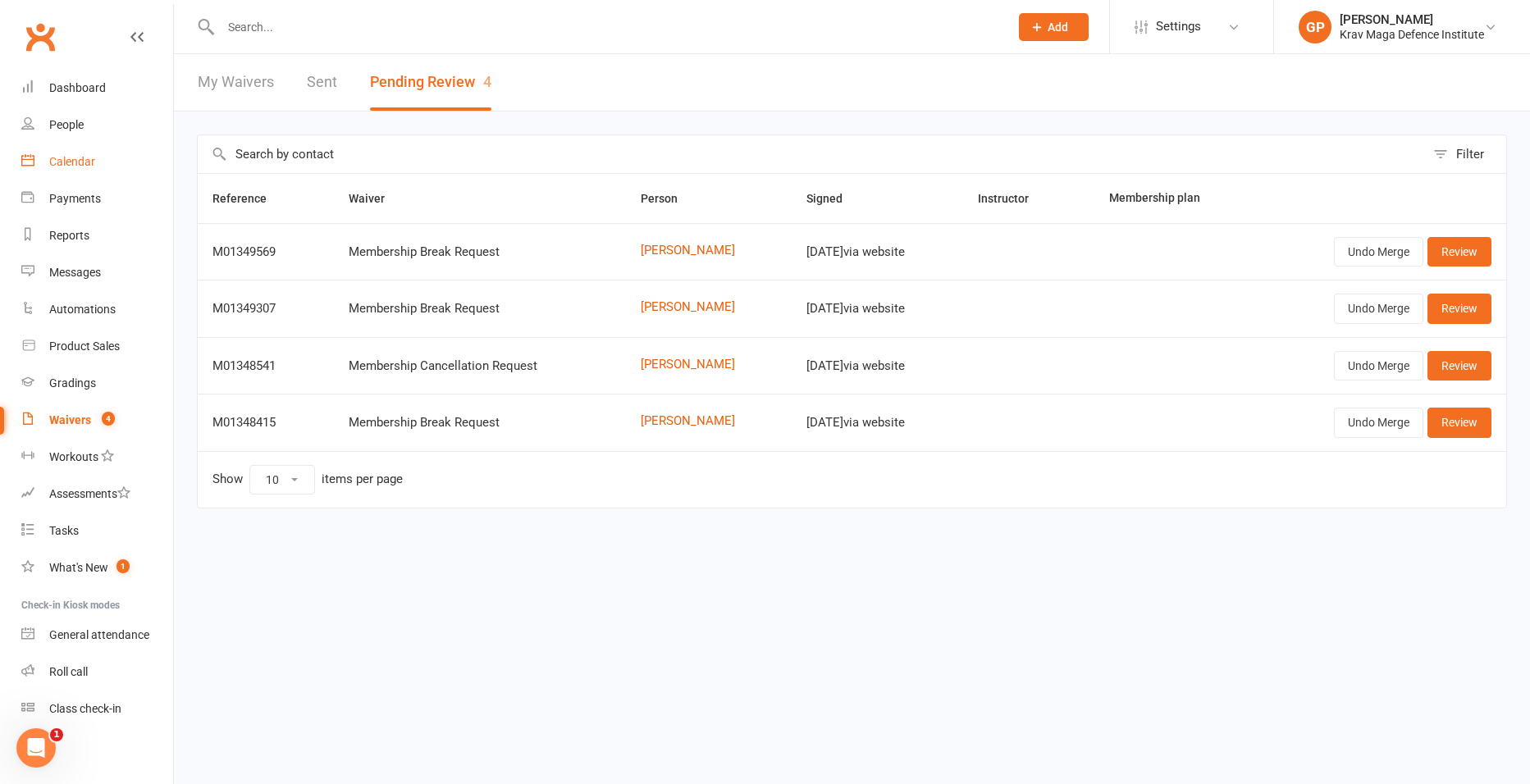
click at [86, 146] on link "Calendar" at bounding box center [97, 162] width 152 height 37
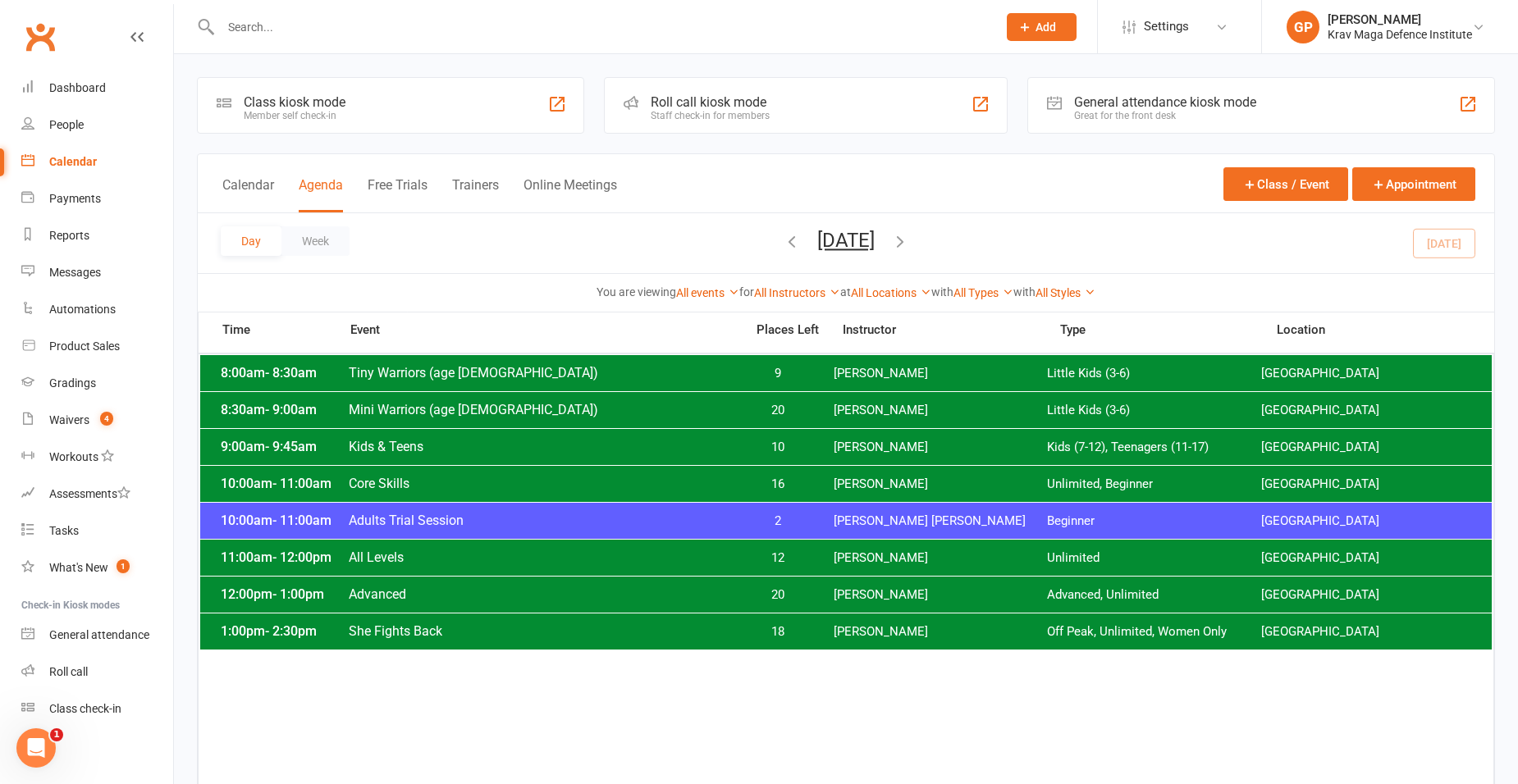
click at [770, 521] on span "2" at bounding box center [778, 521] width 86 height 16
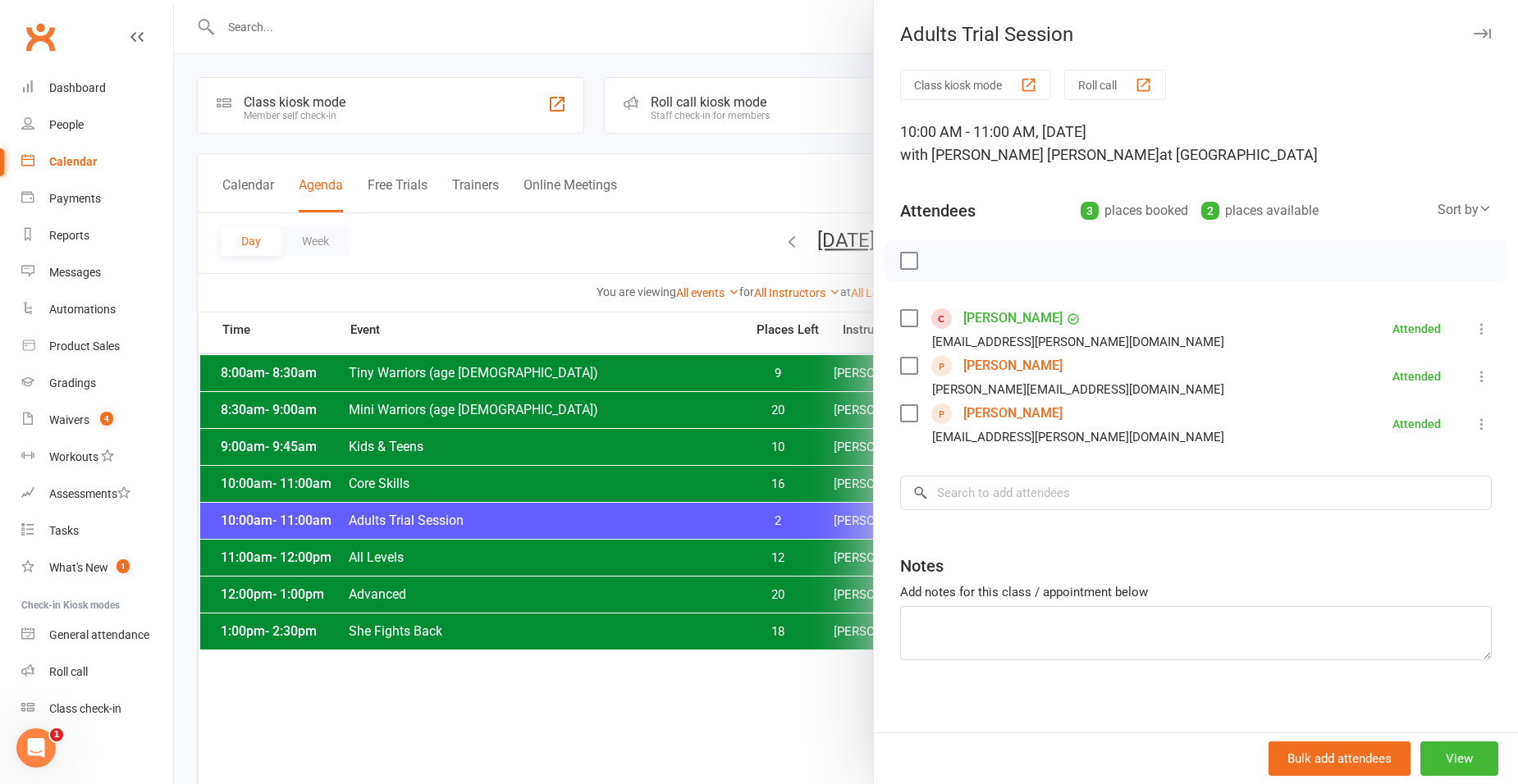
click at [1010, 420] on link "[PERSON_NAME]" at bounding box center [1012, 413] width 99 height 26
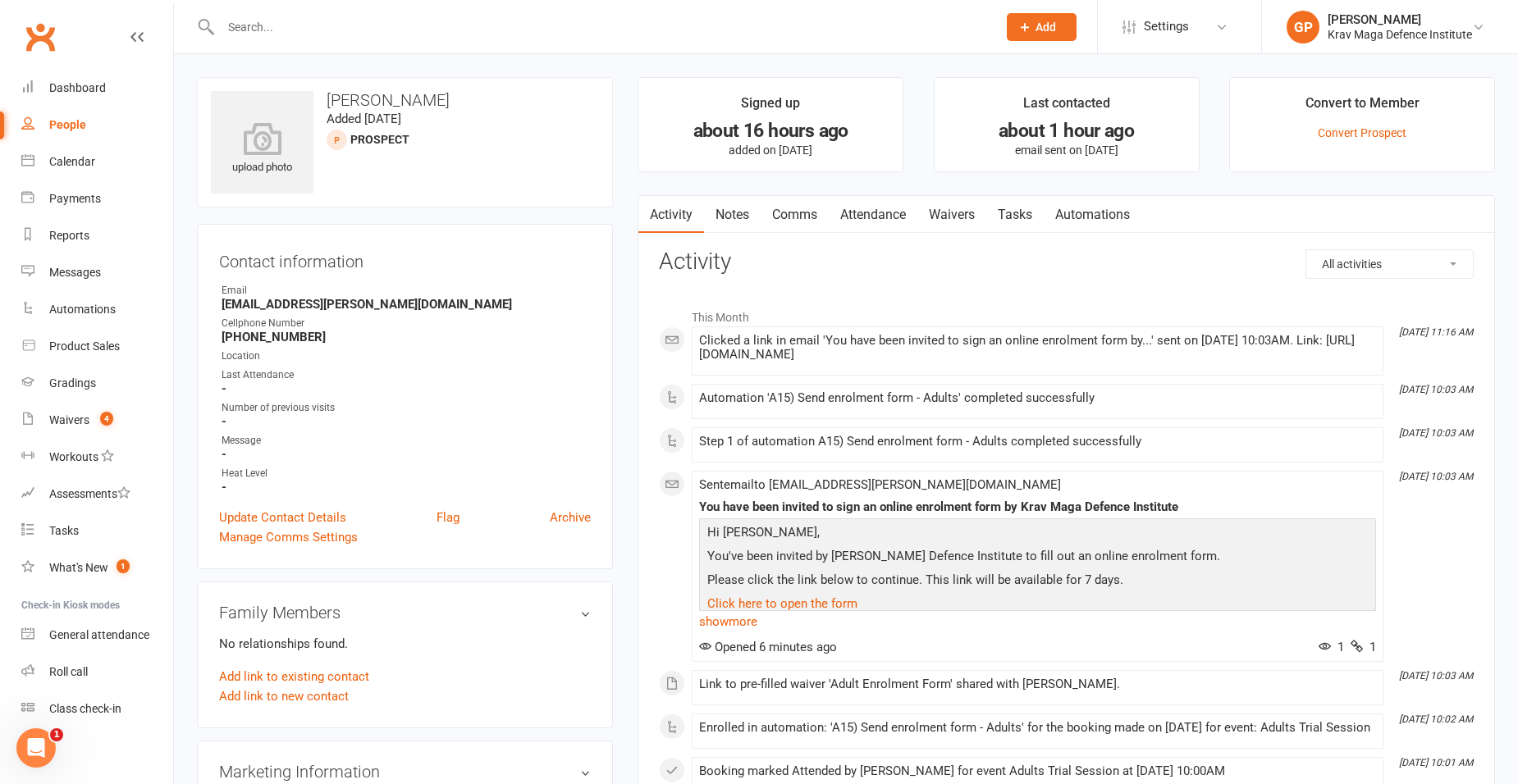
click at [878, 223] on link "Attendance" at bounding box center [873, 215] width 89 height 38
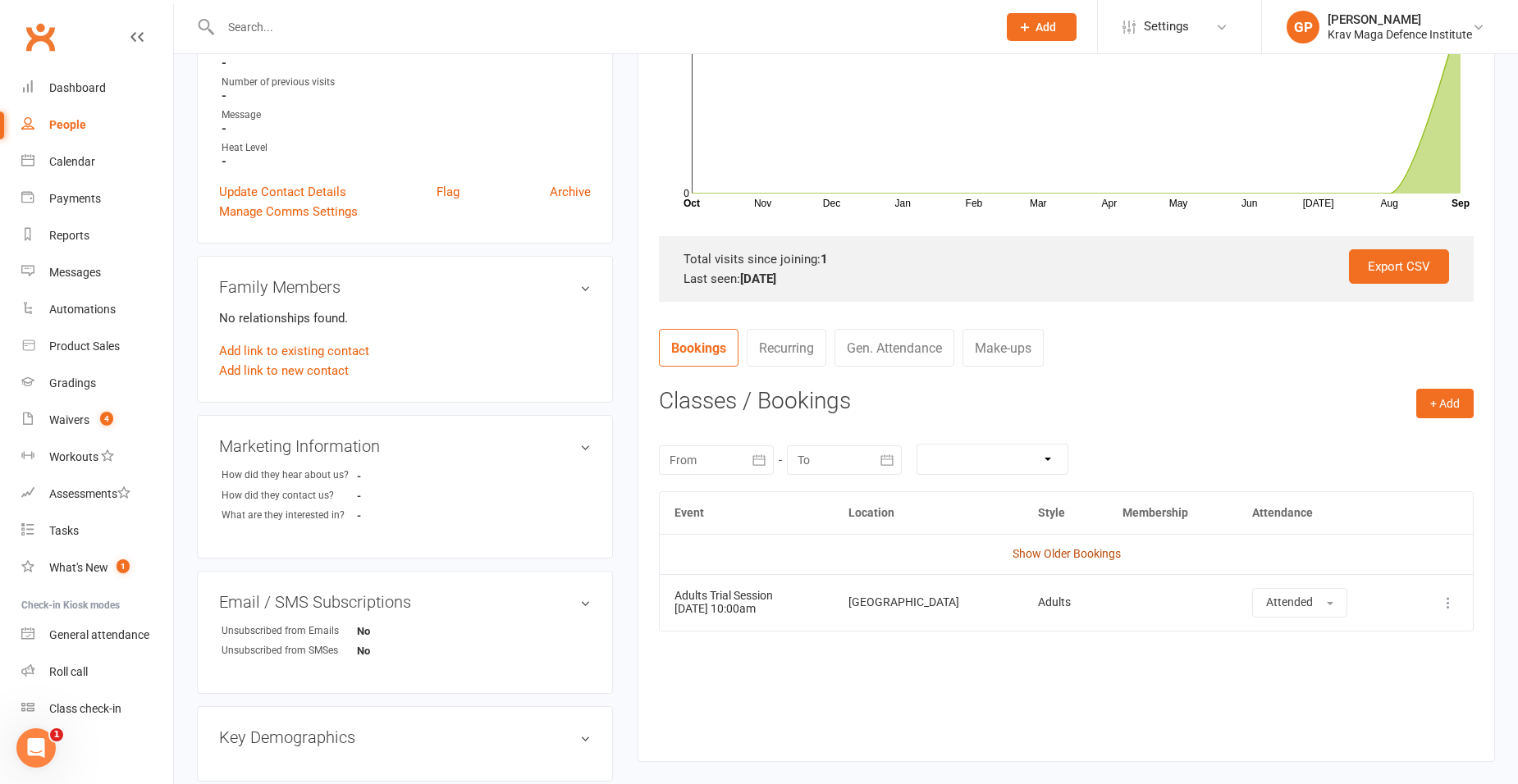
scroll to position [328, 0]
click at [1453, 394] on button "+ Add" at bounding box center [1445, 401] width 57 height 30
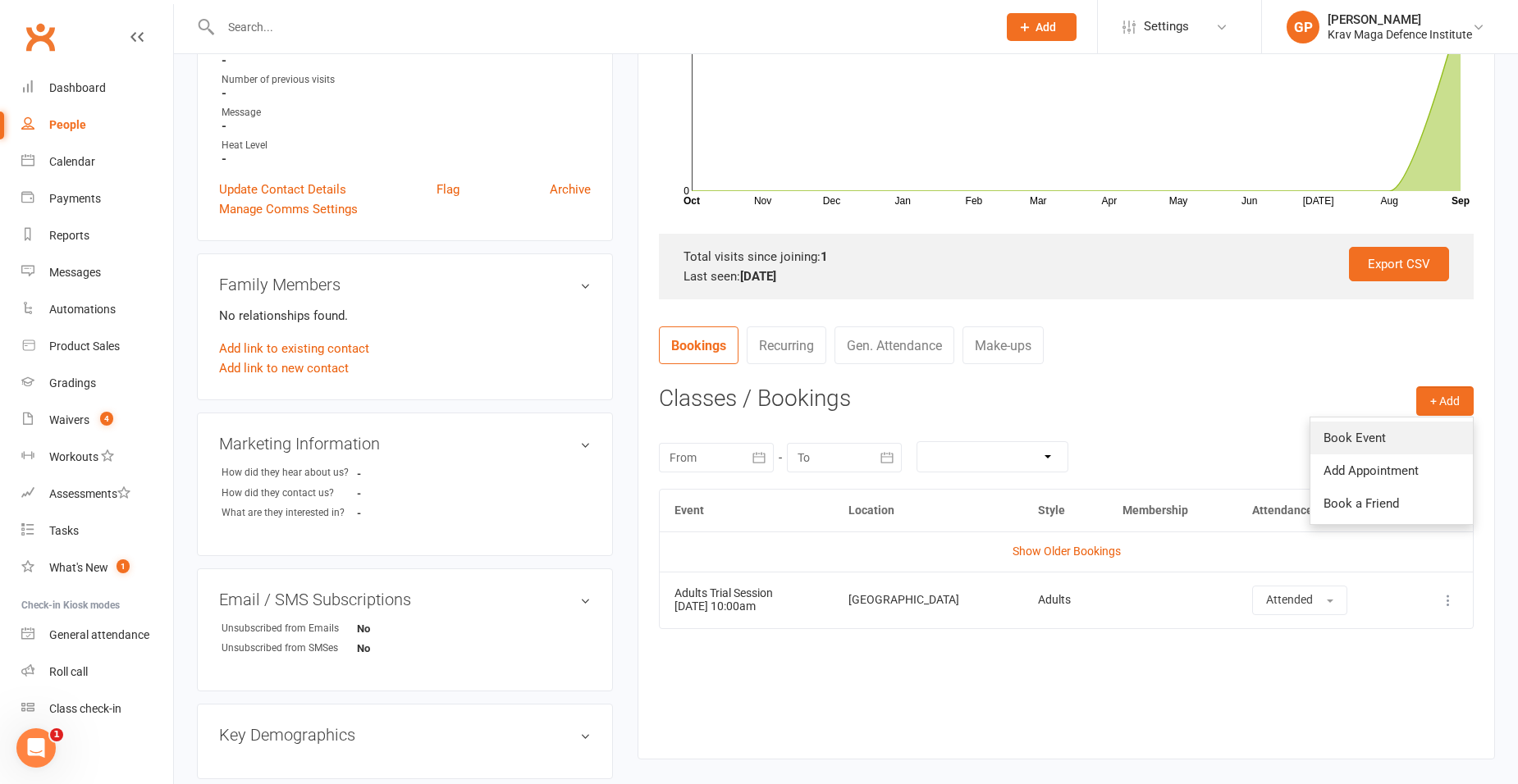
click at [1397, 427] on link "Book Event" at bounding box center [1391, 437] width 162 height 32
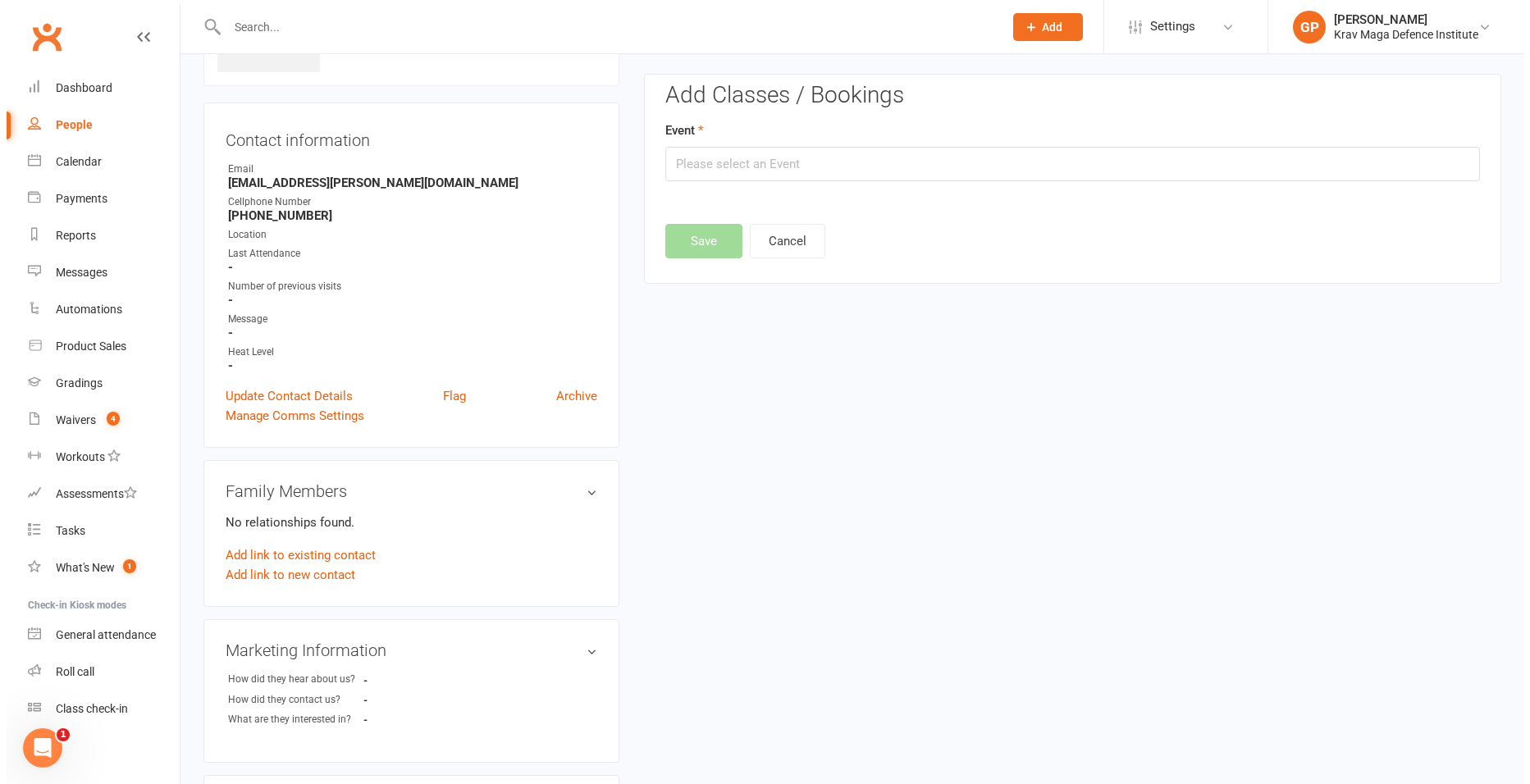
scroll to position [113, 0]
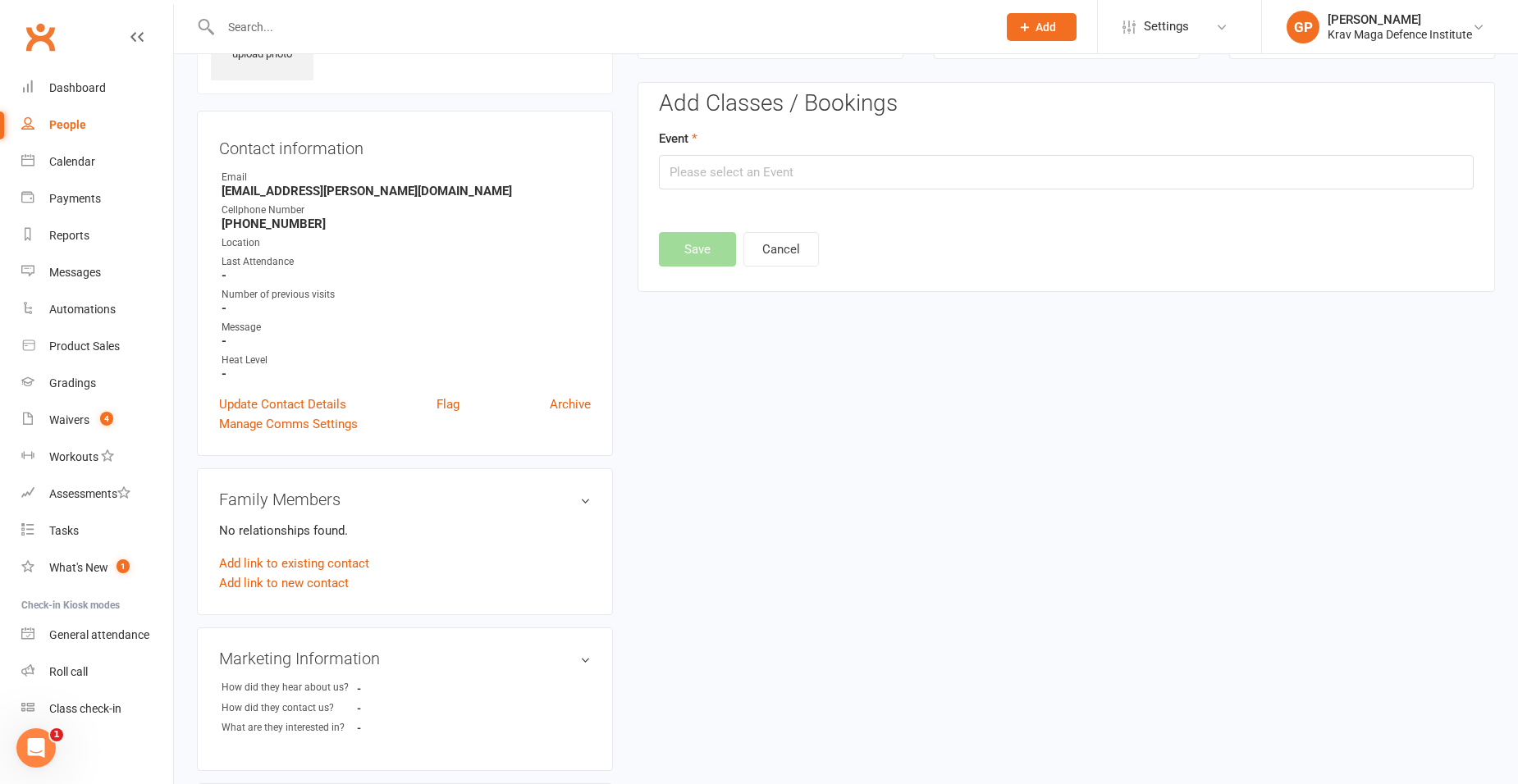
click at [758, 152] on div "Event" at bounding box center [1066, 159] width 815 height 61
click at [755, 175] on input "text" at bounding box center [1066, 171] width 815 height 34
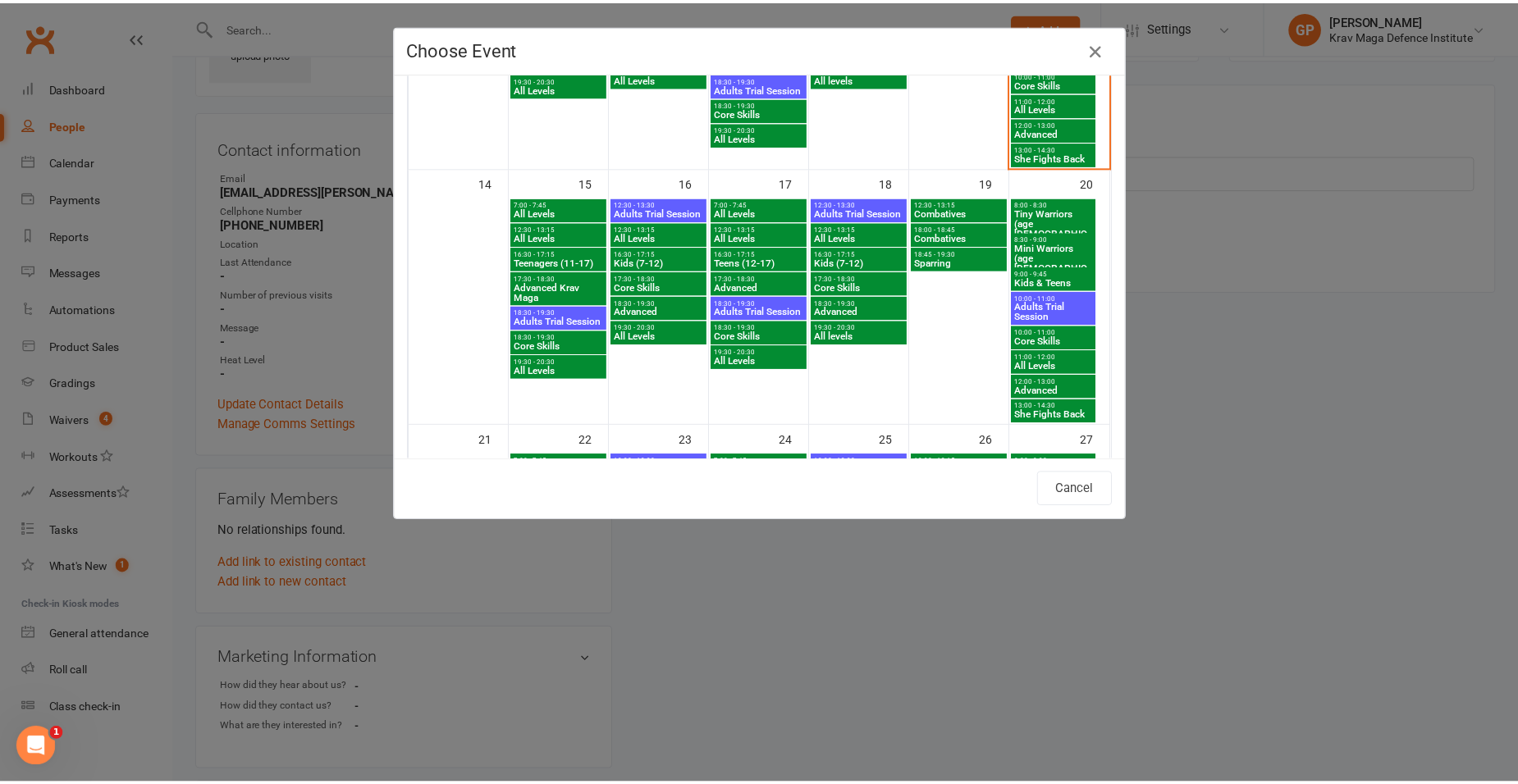
scroll to position [574, 0]
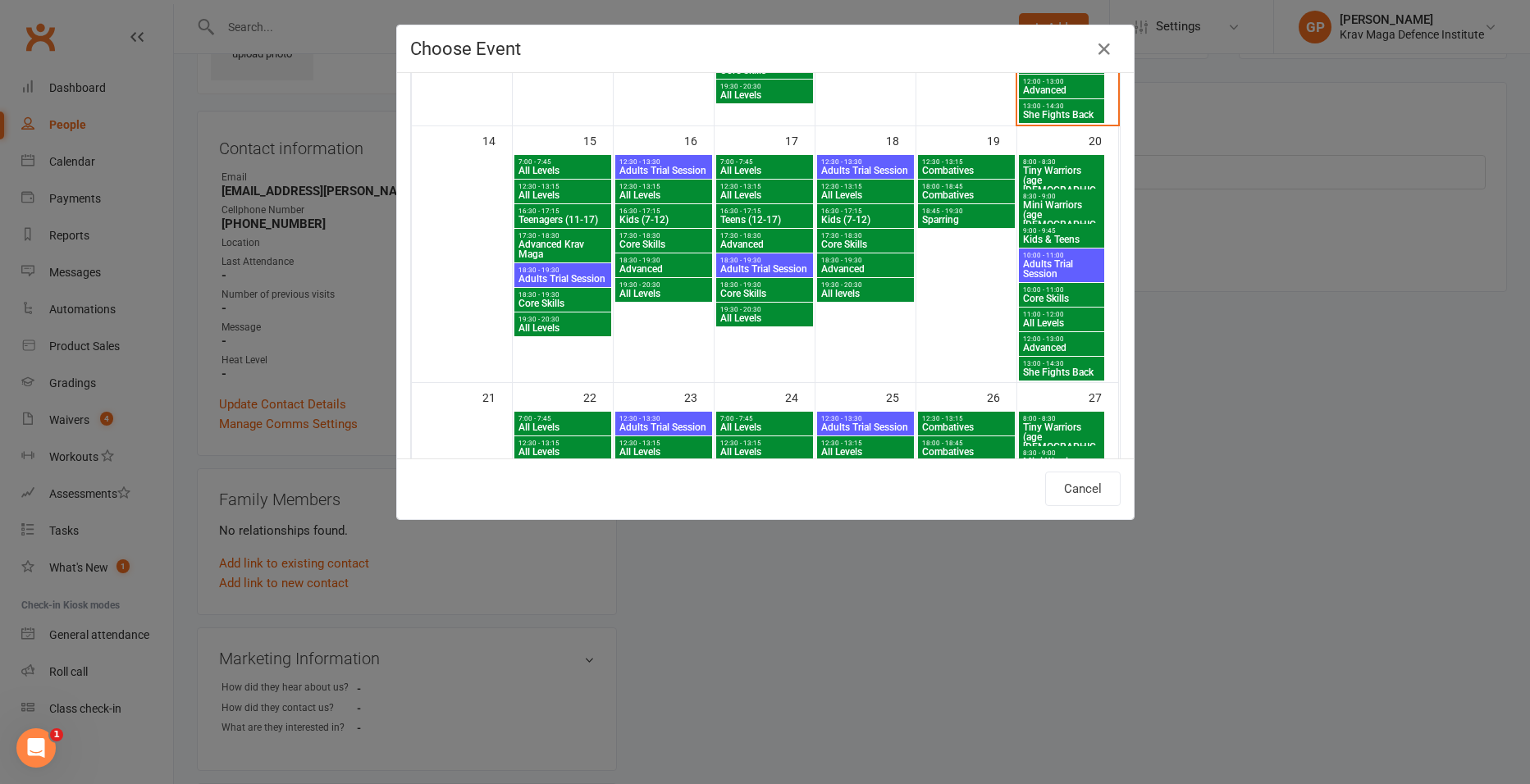
click at [1064, 365] on span "13:00 - 14:30" at bounding box center [1062, 364] width 80 height 7
type input "She Fights Back - Sep 20, 2025 1:00:00 PM"
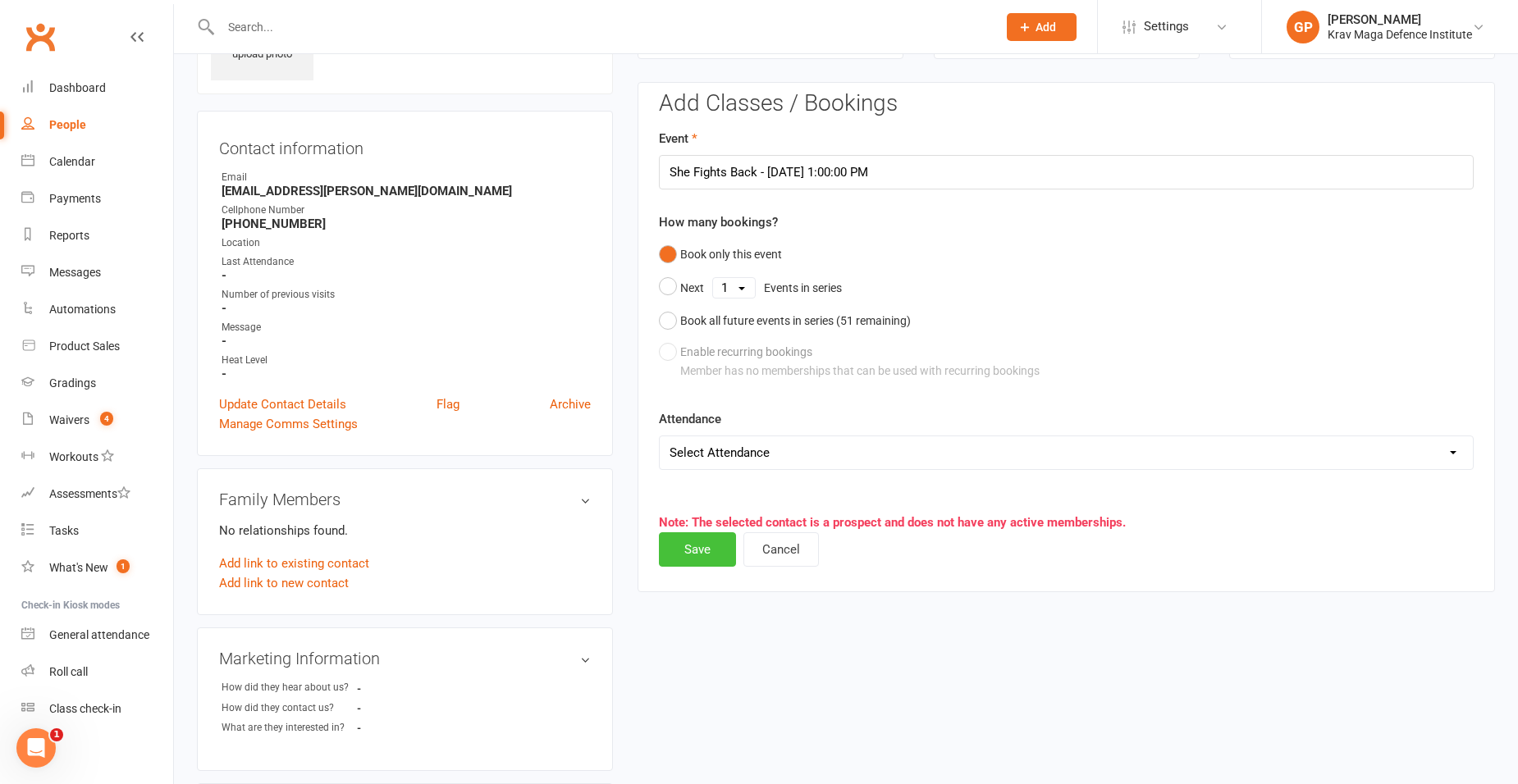
click at [720, 538] on button "Save" at bounding box center [696, 549] width 77 height 34
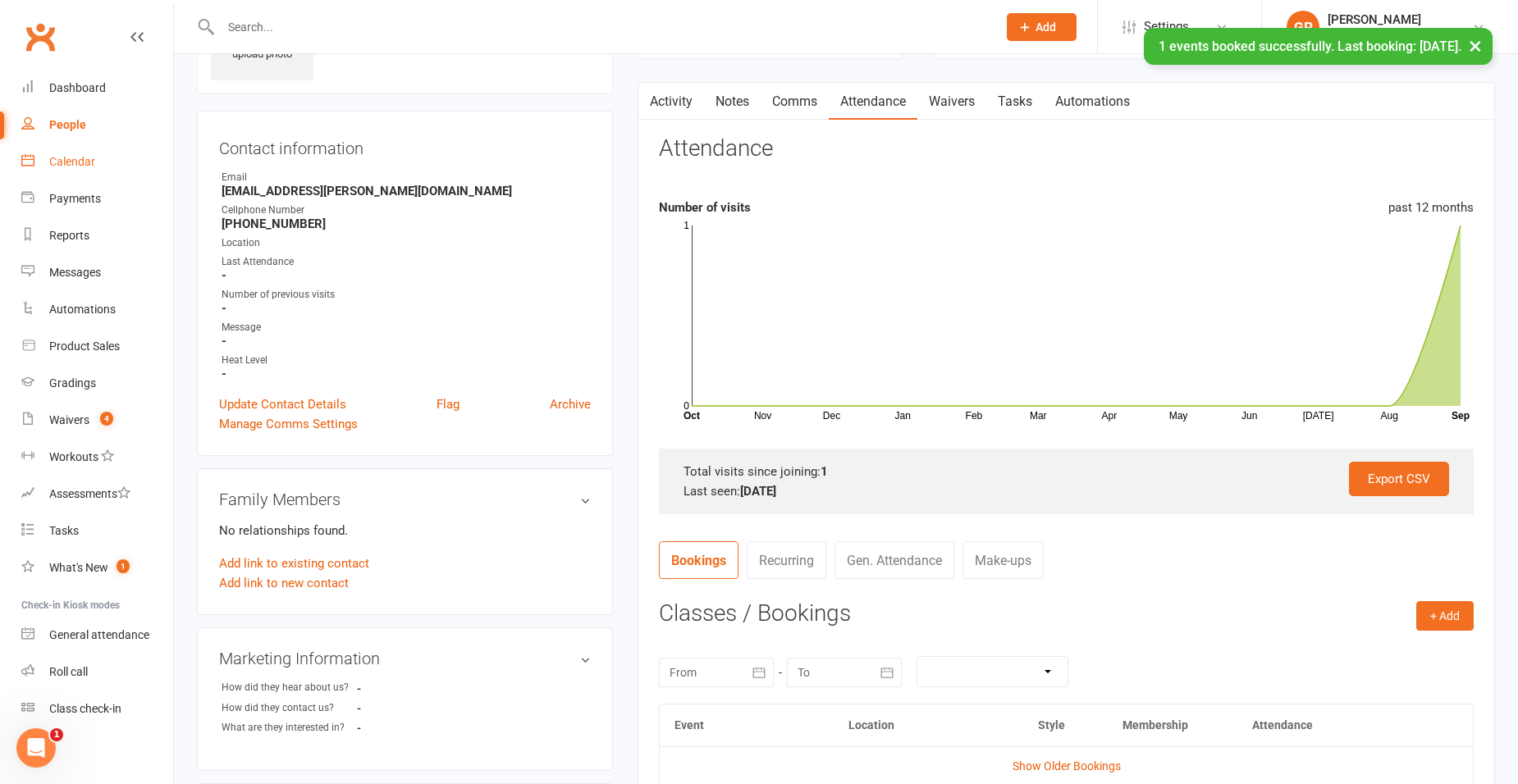
click at [92, 157] on div "Calendar" at bounding box center [72, 161] width 46 height 13
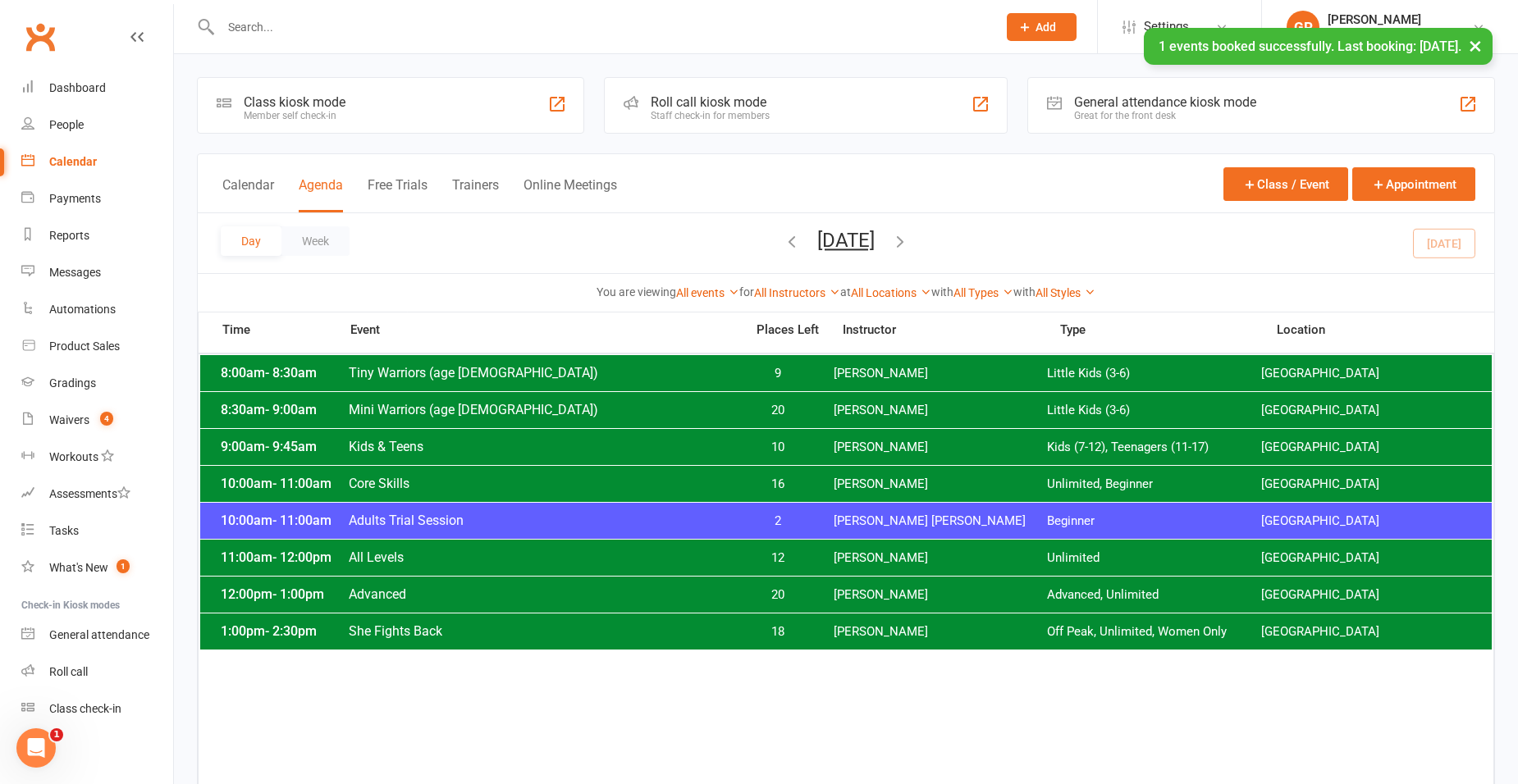
click at [874, 243] on button "[DATE]" at bounding box center [846, 240] width 57 height 23
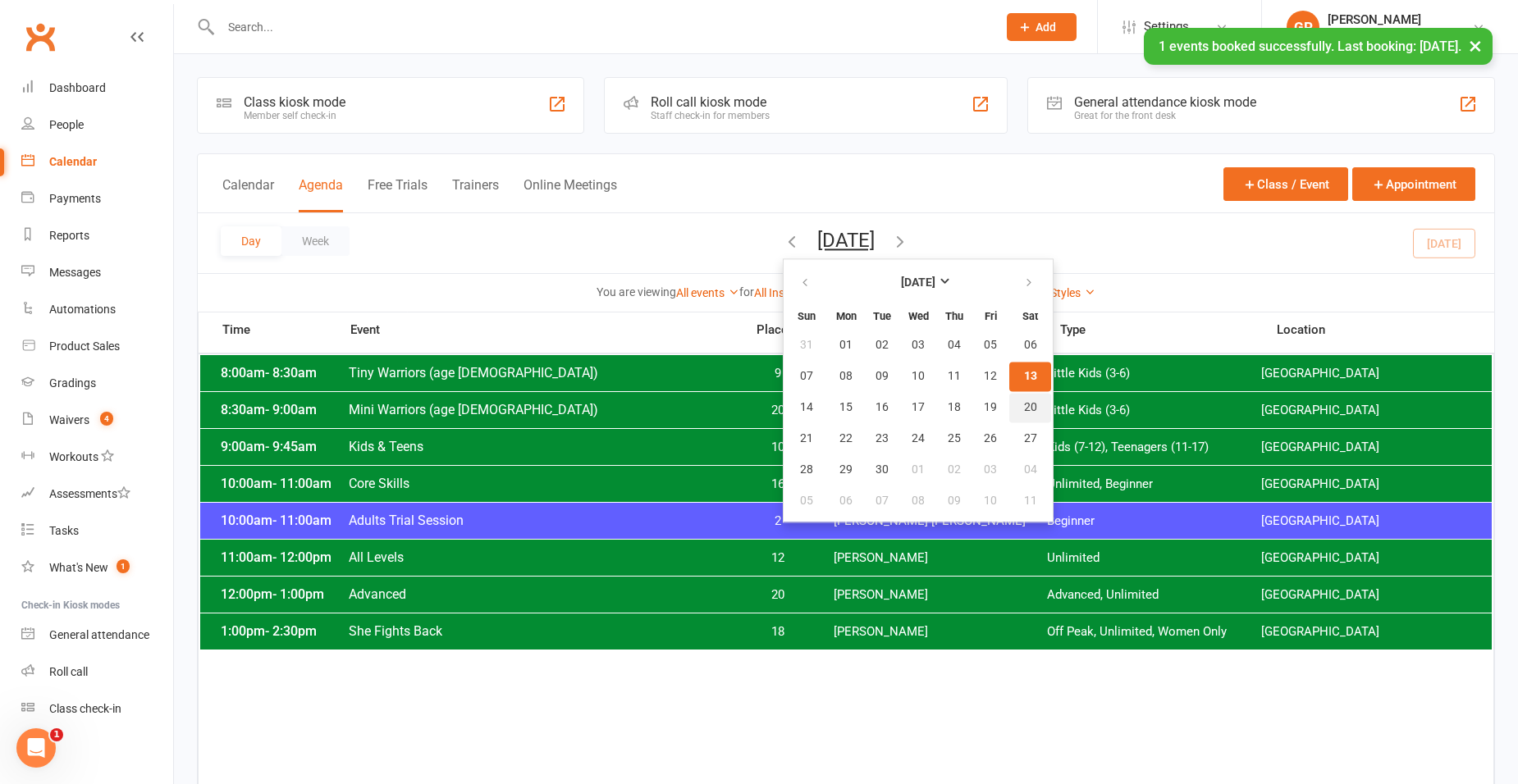
click at [1024, 407] on span "20" at bounding box center [1031, 407] width 13 height 13
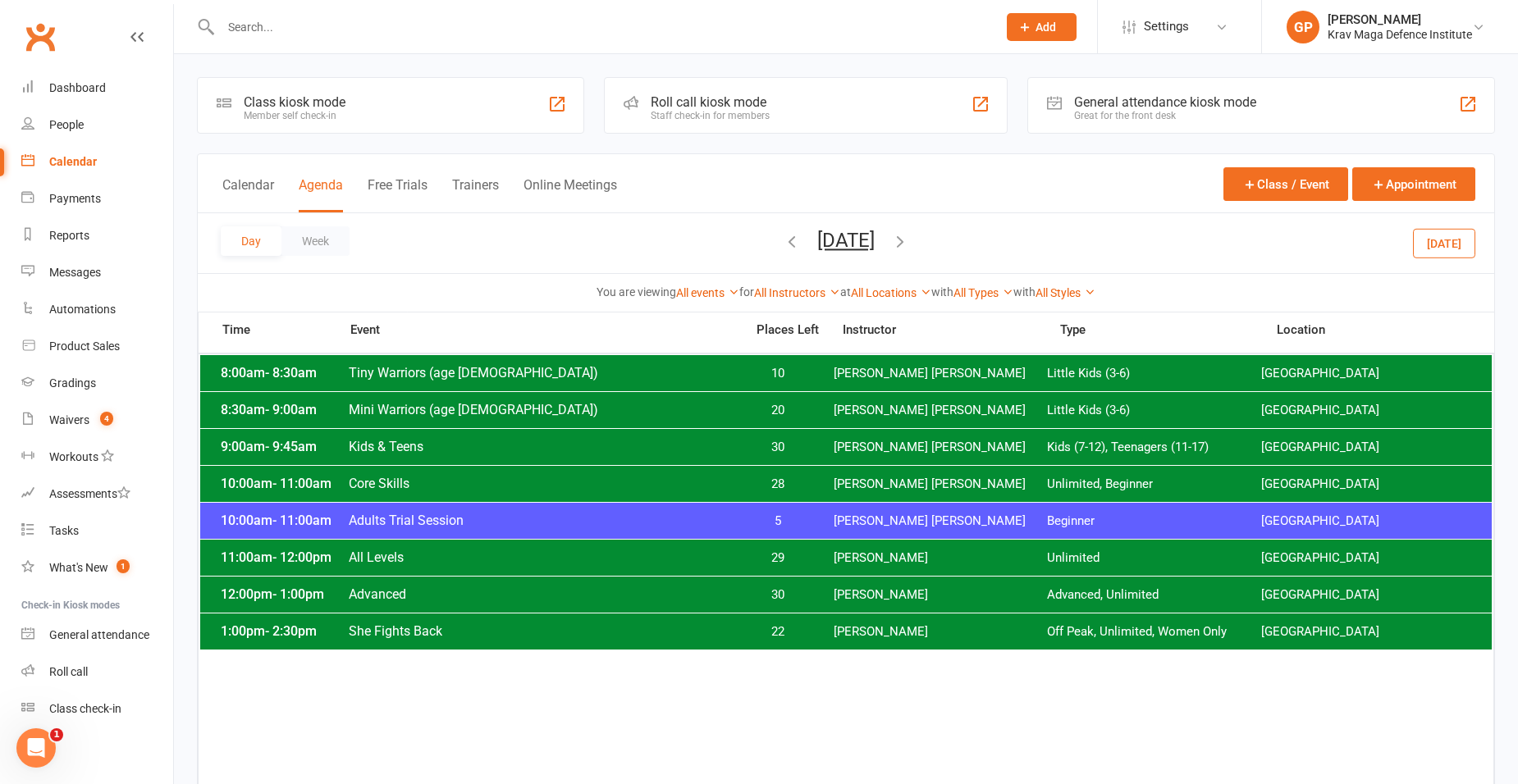
click at [853, 631] on span "[PERSON_NAME]" at bounding box center [940, 631] width 214 height 16
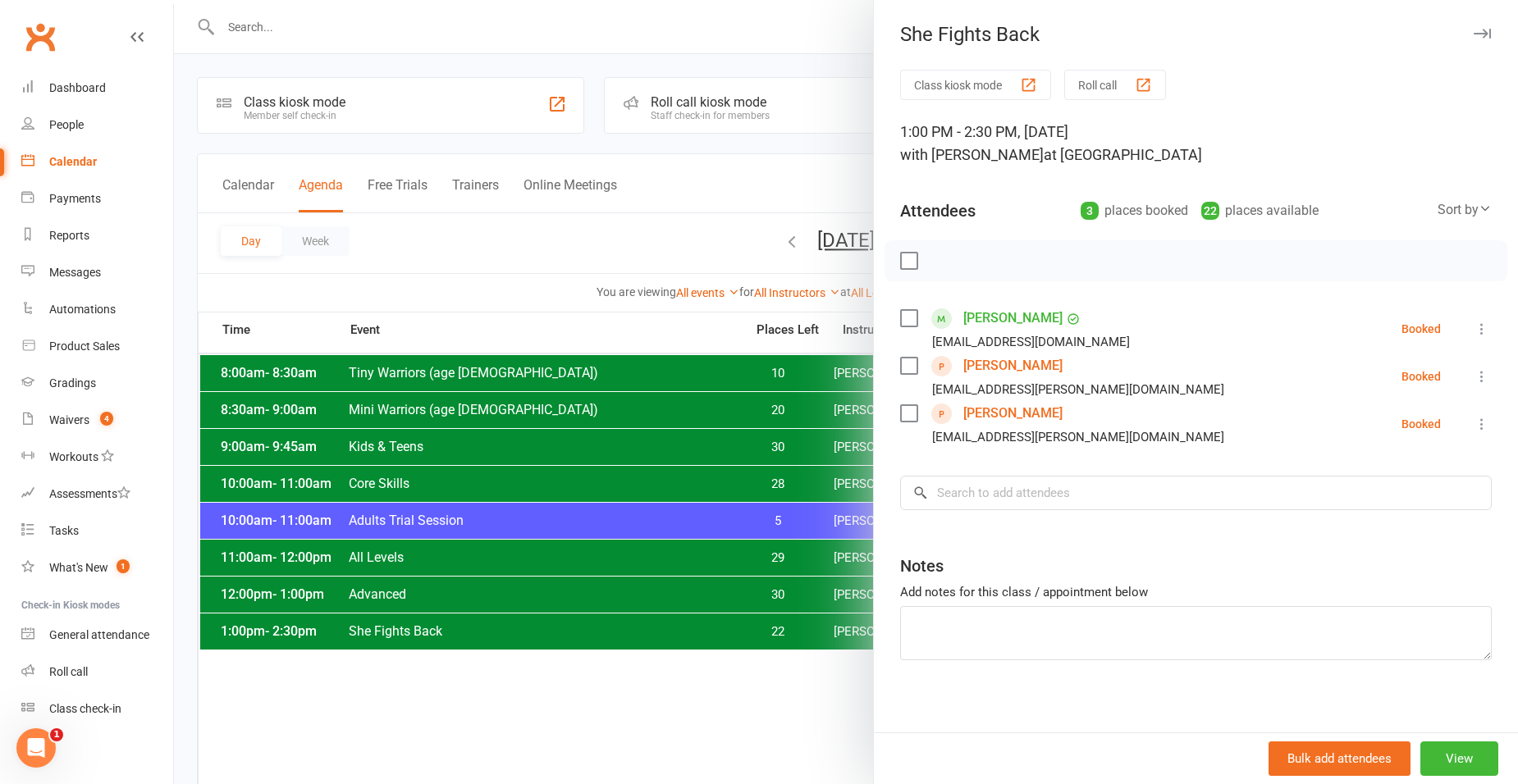
drag, startPoint x: 525, startPoint y: 255, endPoint x: 525, endPoint y: 269, distance: 14.0
click at [526, 261] on div at bounding box center [846, 392] width 1344 height 784
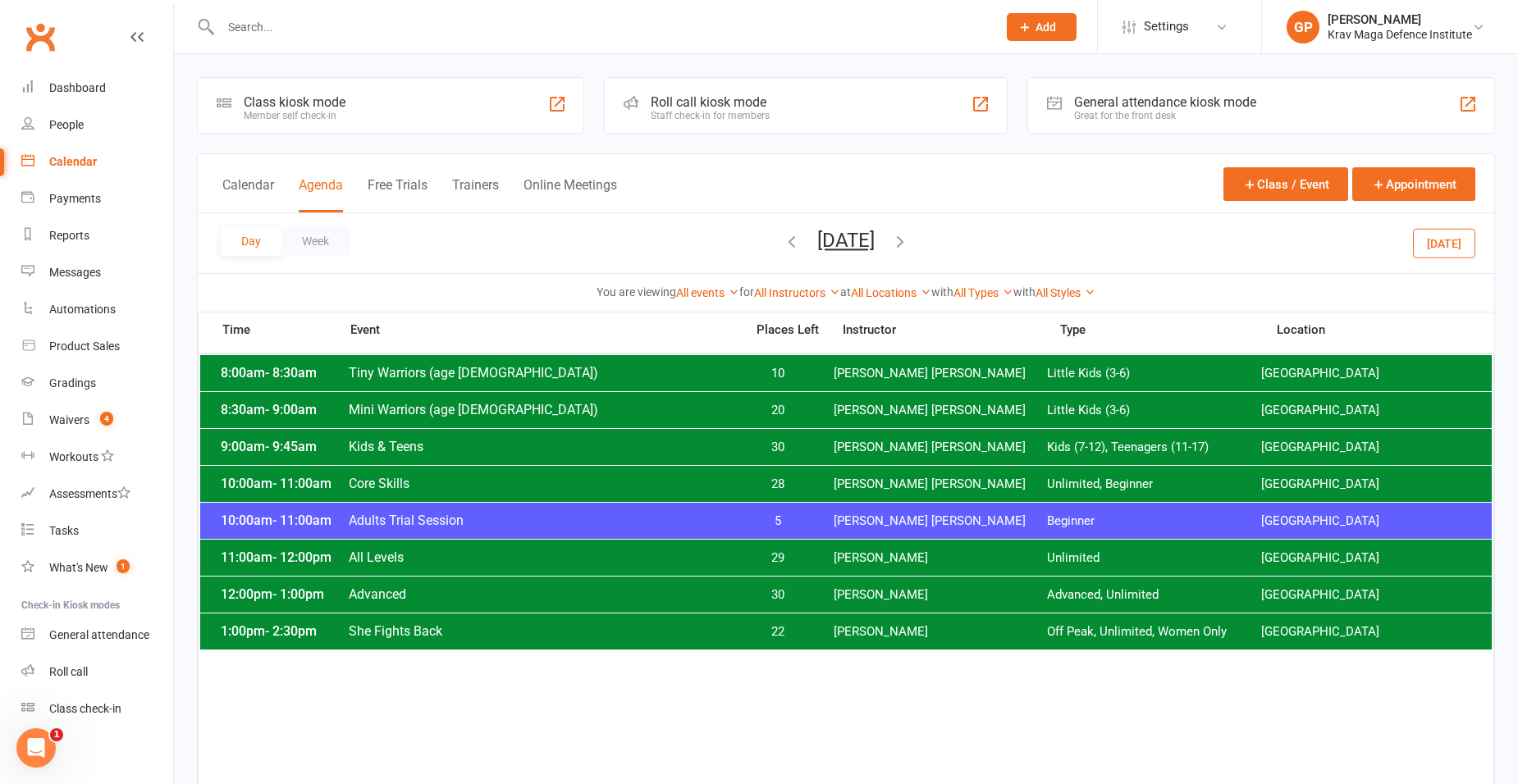
click at [60, 156] on div "Calendar" at bounding box center [72, 161] width 47 height 13
click at [731, 520] on span "Adults Trial Session" at bounding box center [542, 520] width 387 height 16
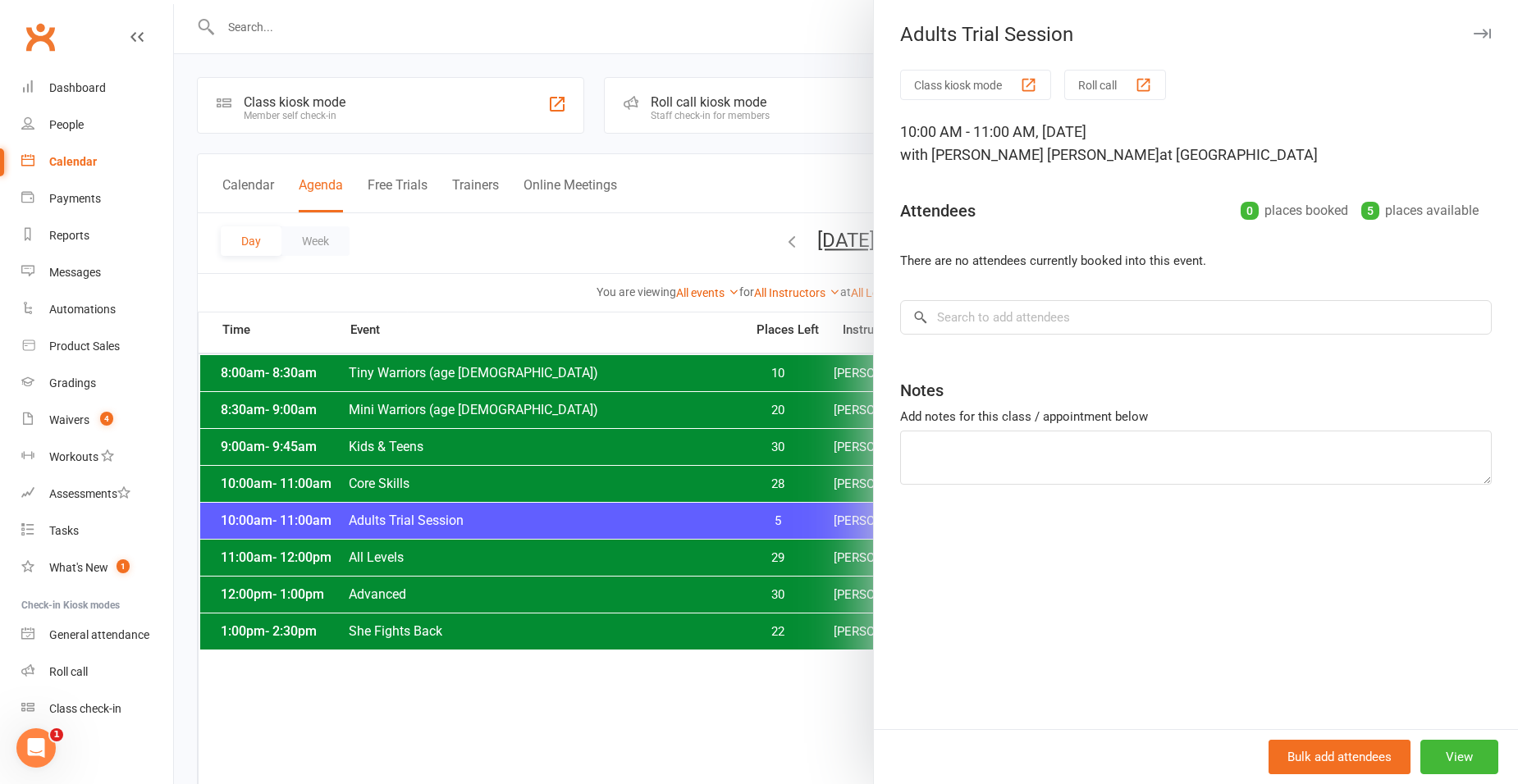
click at [542, 277] on div at bounding box center [846, 392] width 1344 height 784
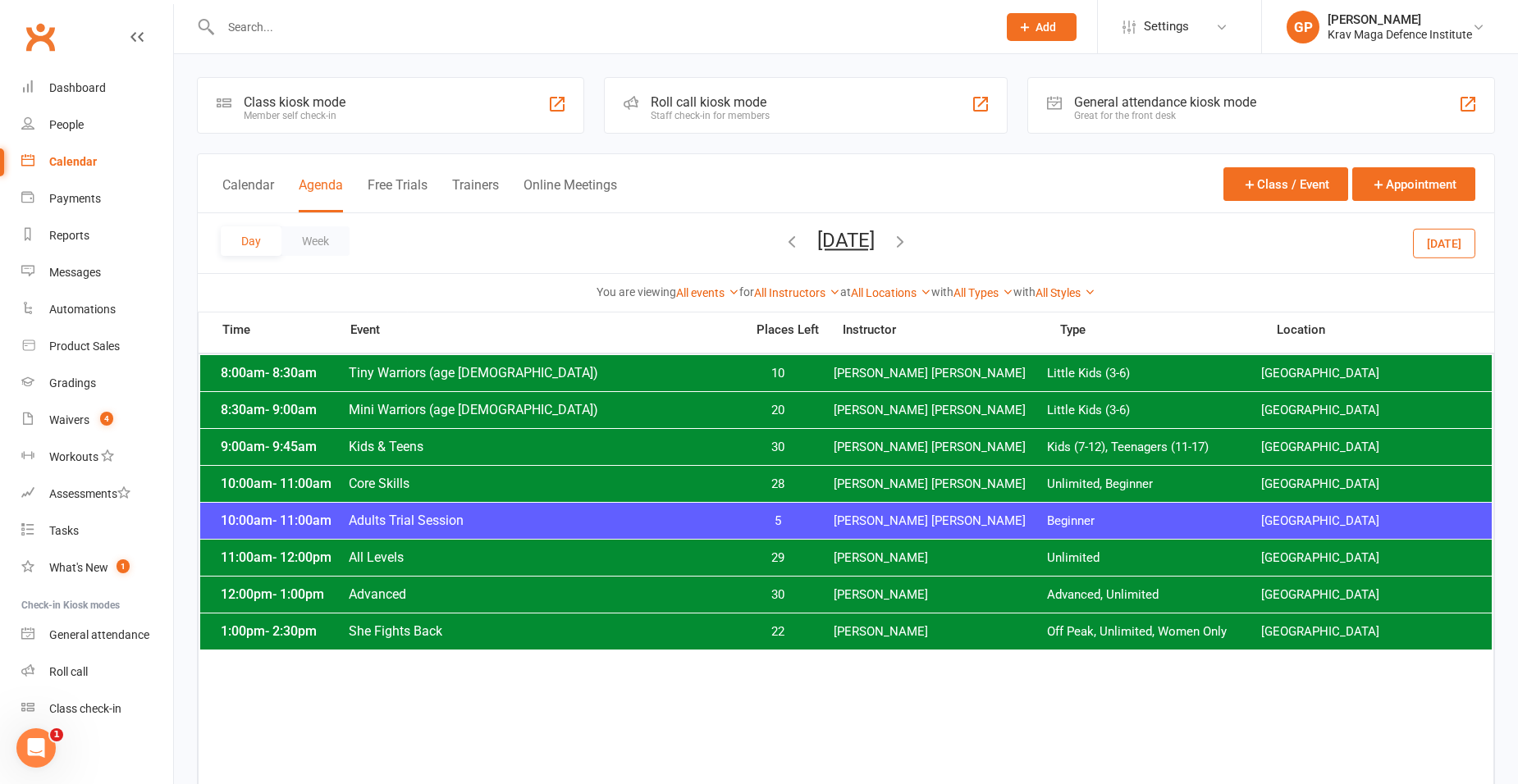
click at [1420, 232] on button "[DATE]" at bounding box center [1443, 243] width 62 height 30
click at [91, 204] on div "Payments" at bounding box center [75, 198] width 52 height 13
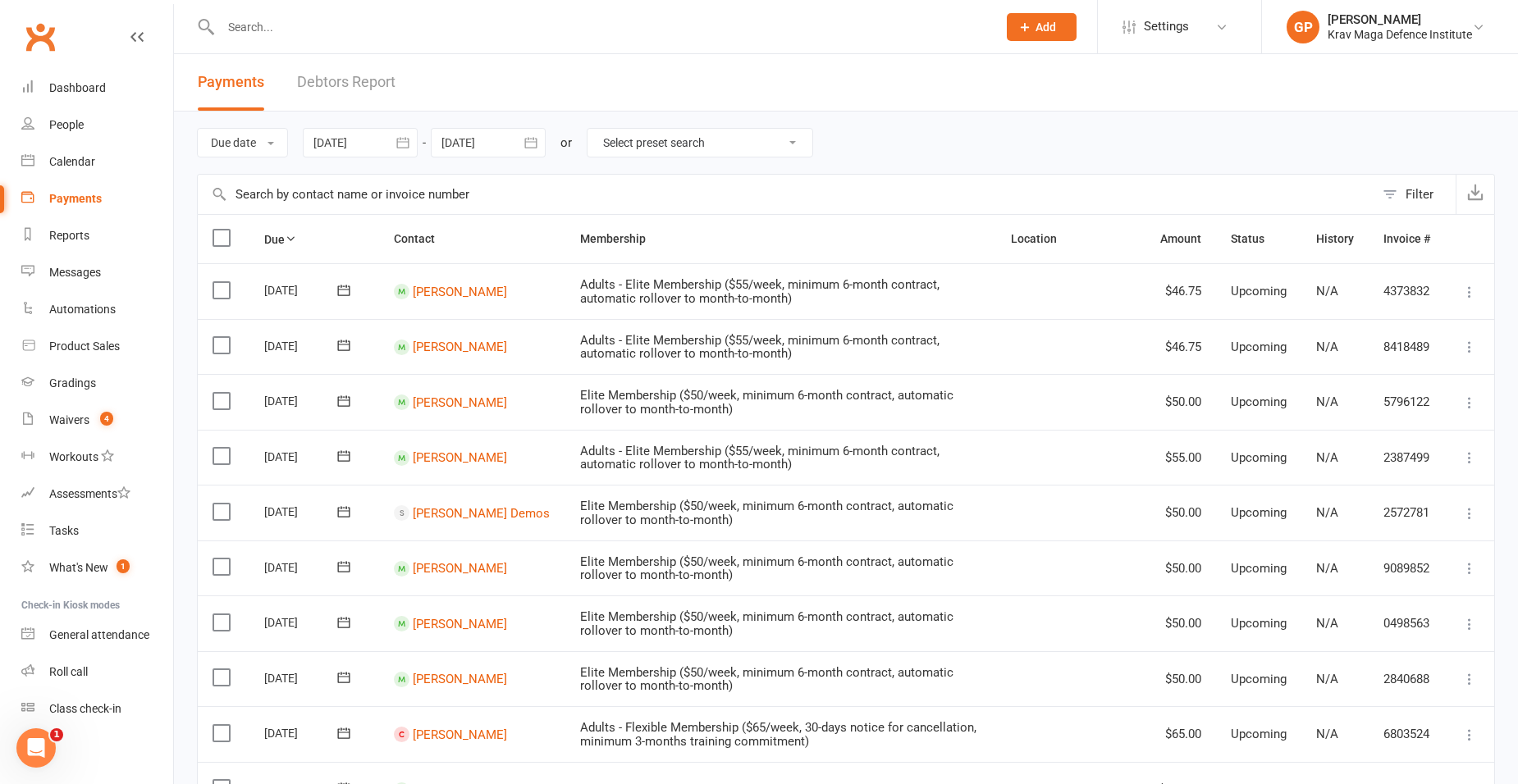
click at [367, 73] on link "Debtors Report" at bounding box center [346, 81] width 98 height 56
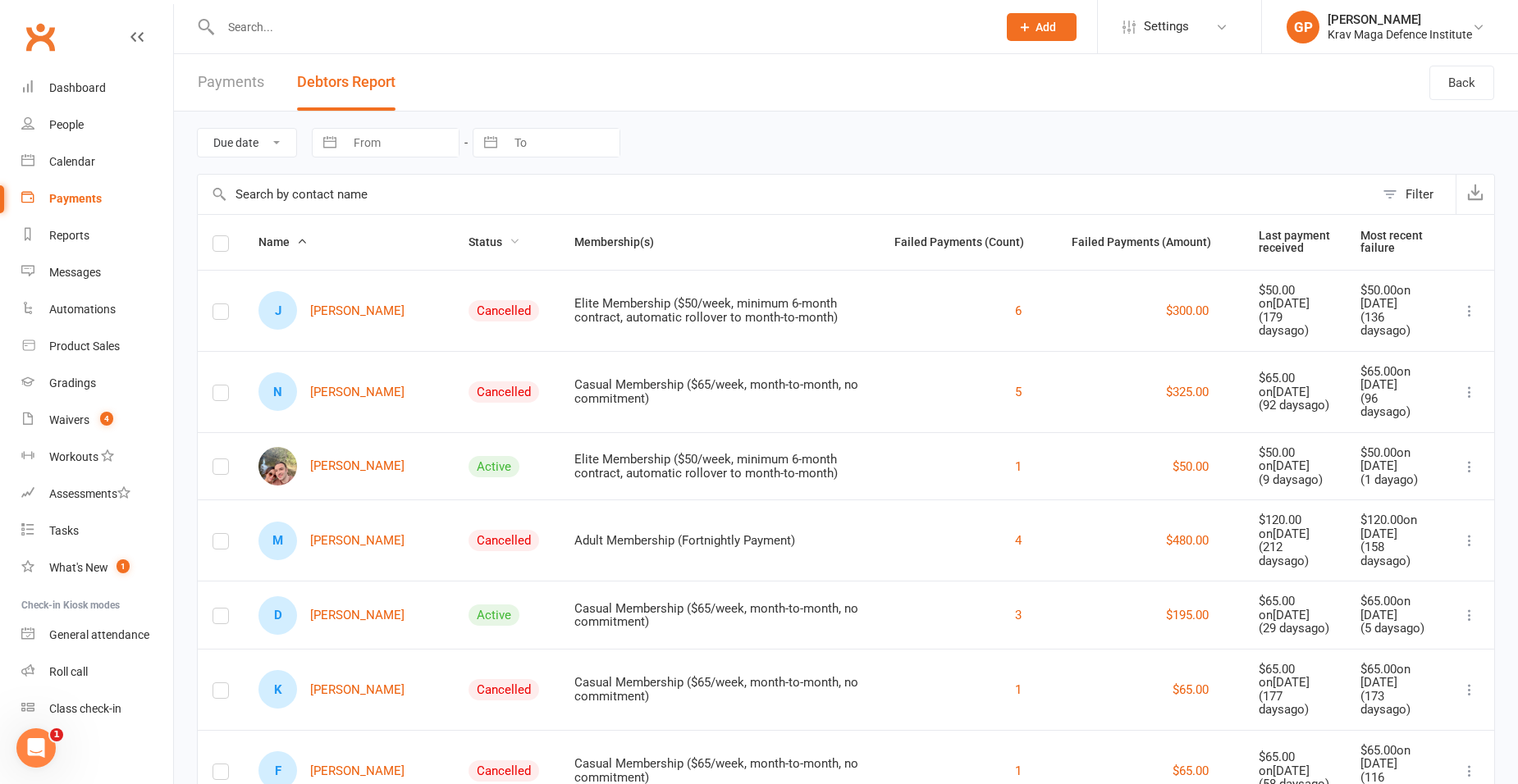
click at [480, 248] on span "Status" at bounding box center [495, 242] width 52 height 13
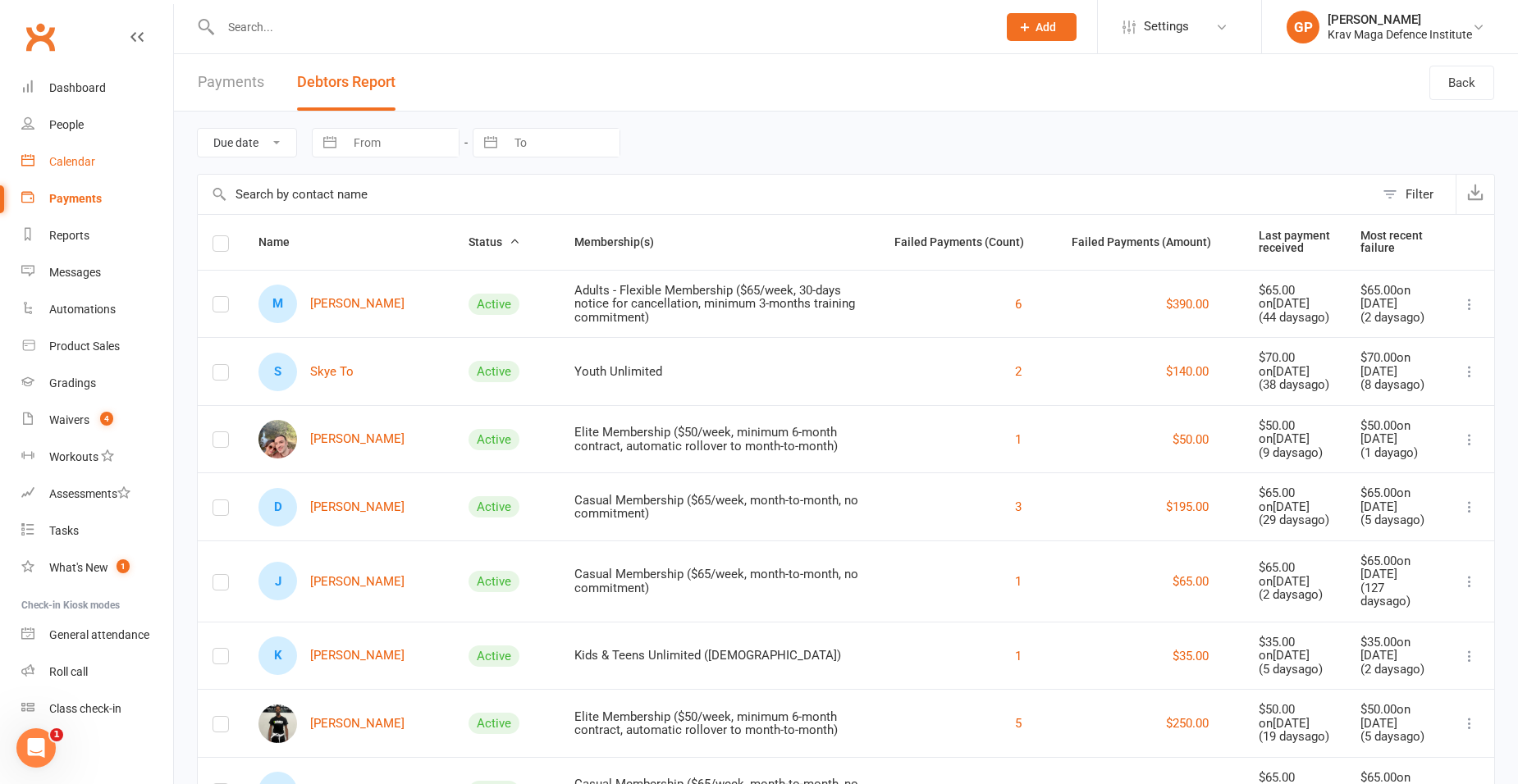
click at [90, 177] on link "Calendar" at bounding box center [97, 162] width 152 height 37
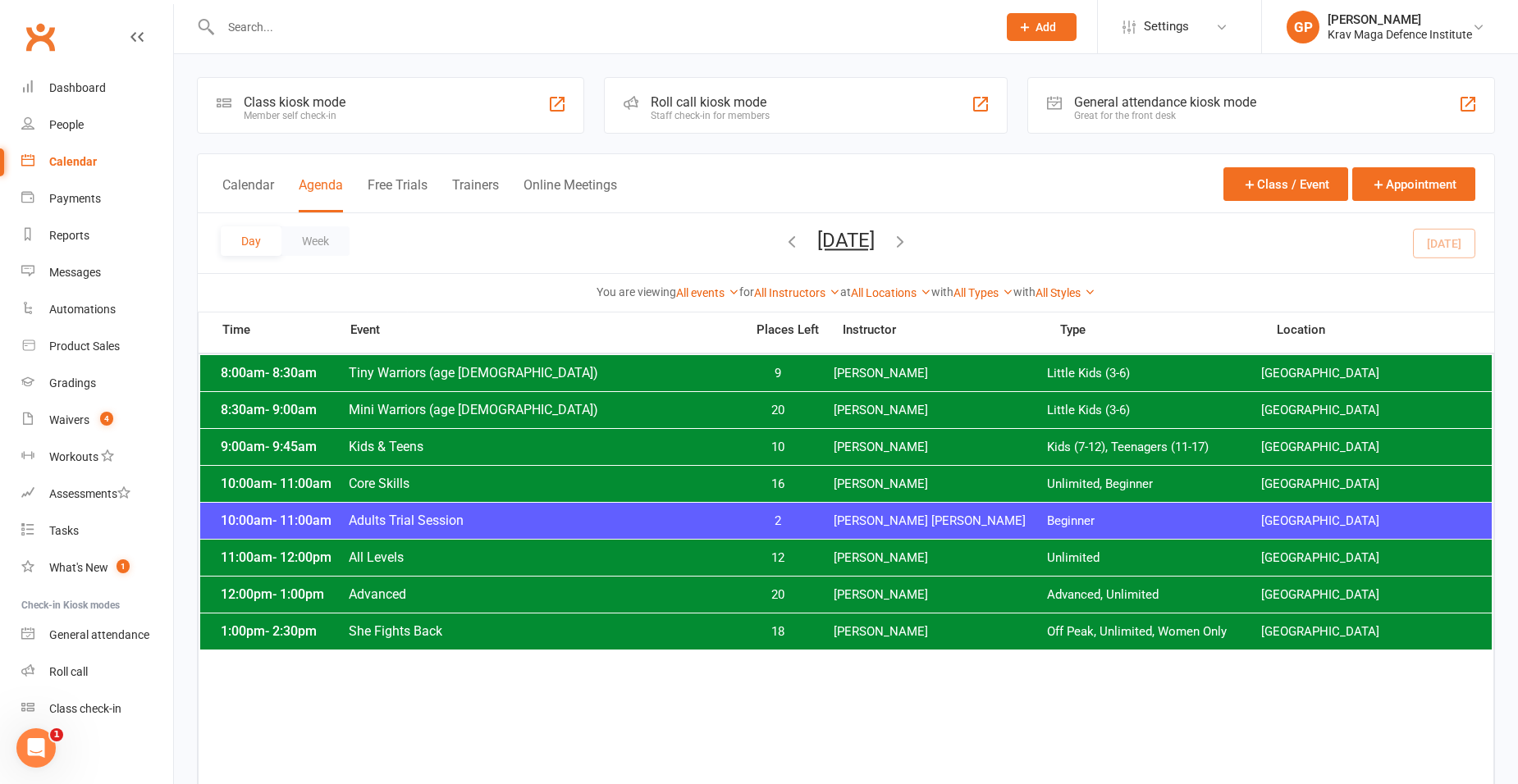
click at [695, 512] on div "10:00am - 11:00am Adults Trial Session 2 [PERSON_NAME] [PERSON_NAME] Beginner […" at bounding box center [846, 520] width 1291 height 36
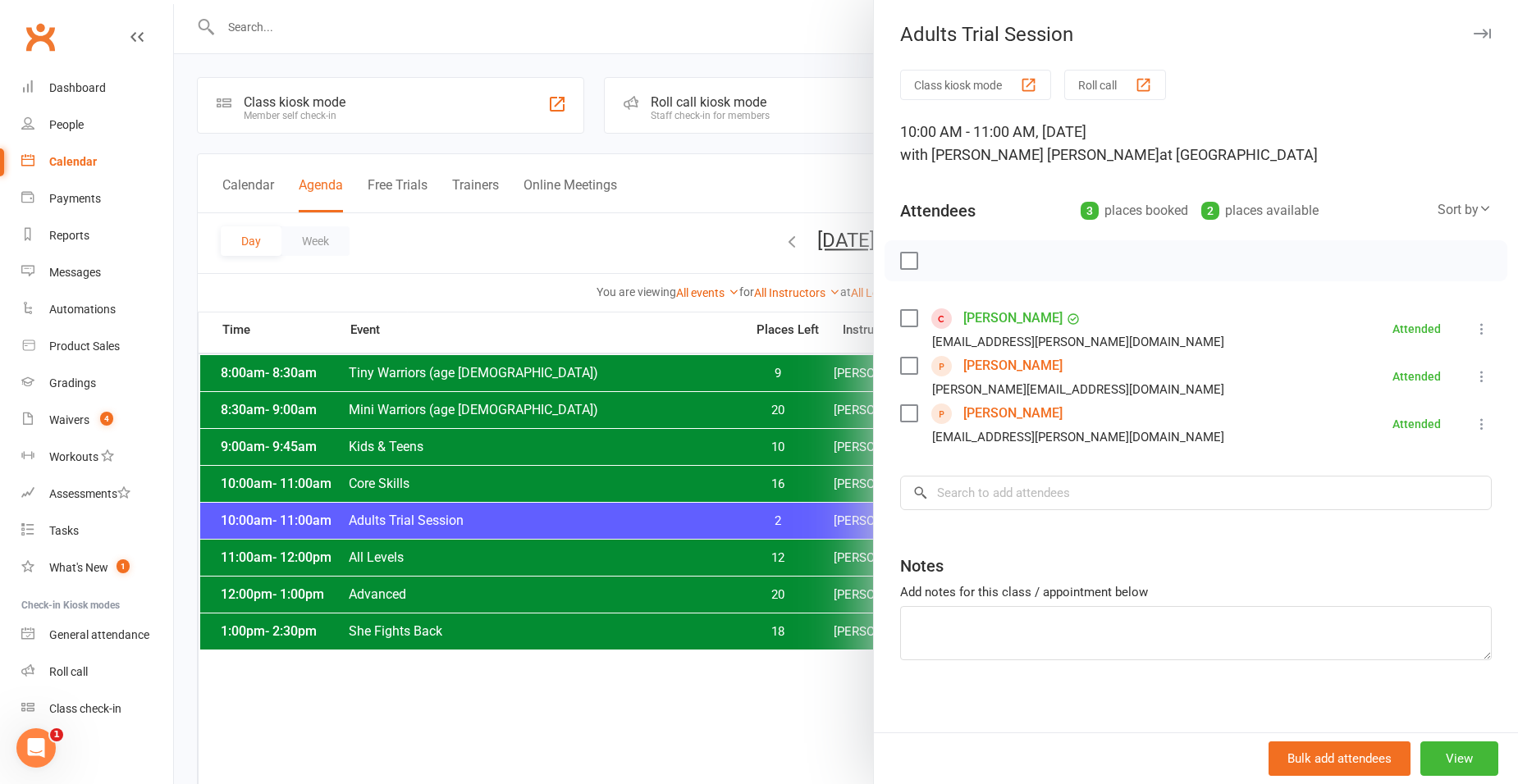
click at [1013, 315] on link "[PERSON_NAME]" at bounding box center [1012, 318] width 99 height 26
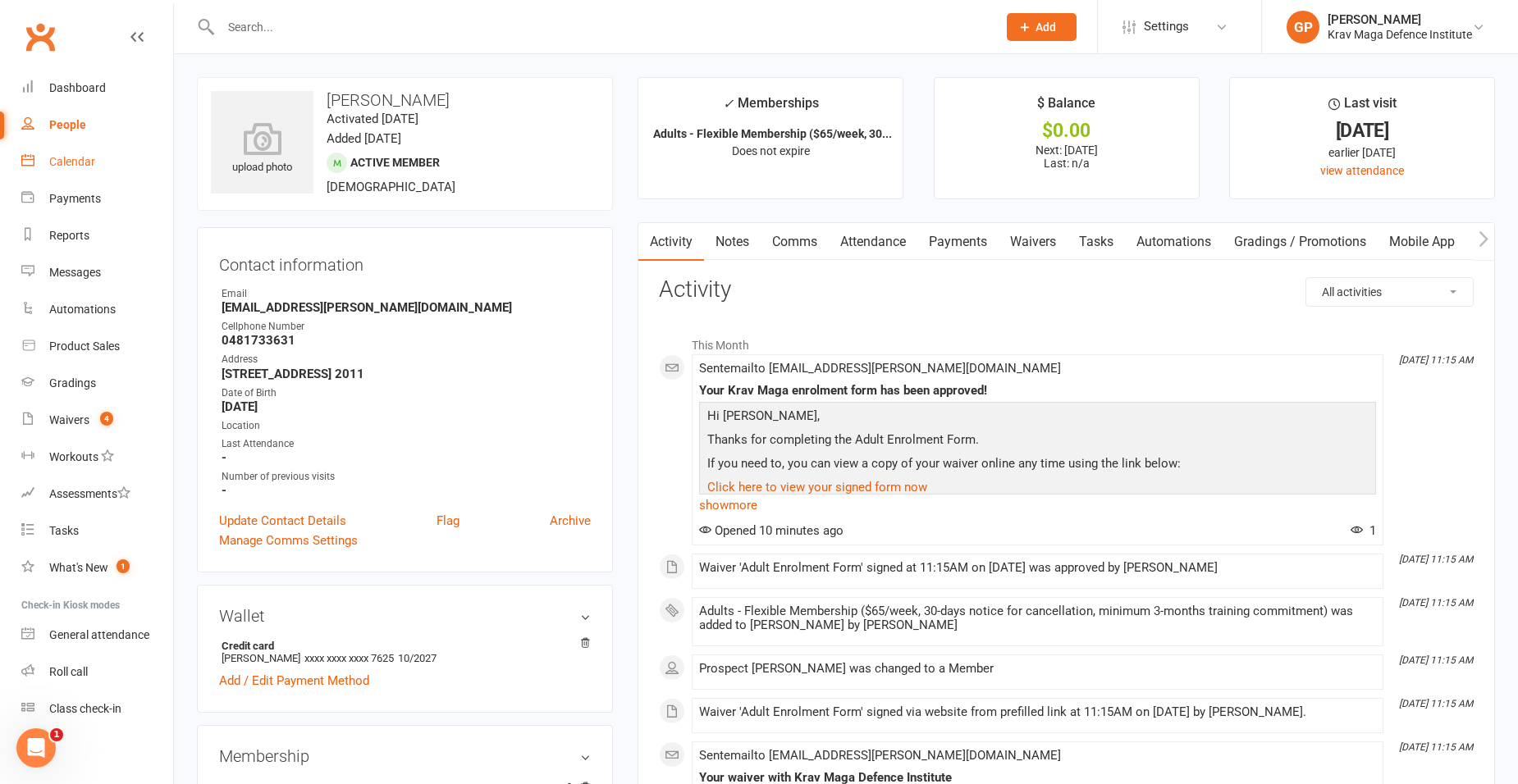
click at [77, 163] on div "Calendar" at bounding box center [72, 161] width 46 height 13
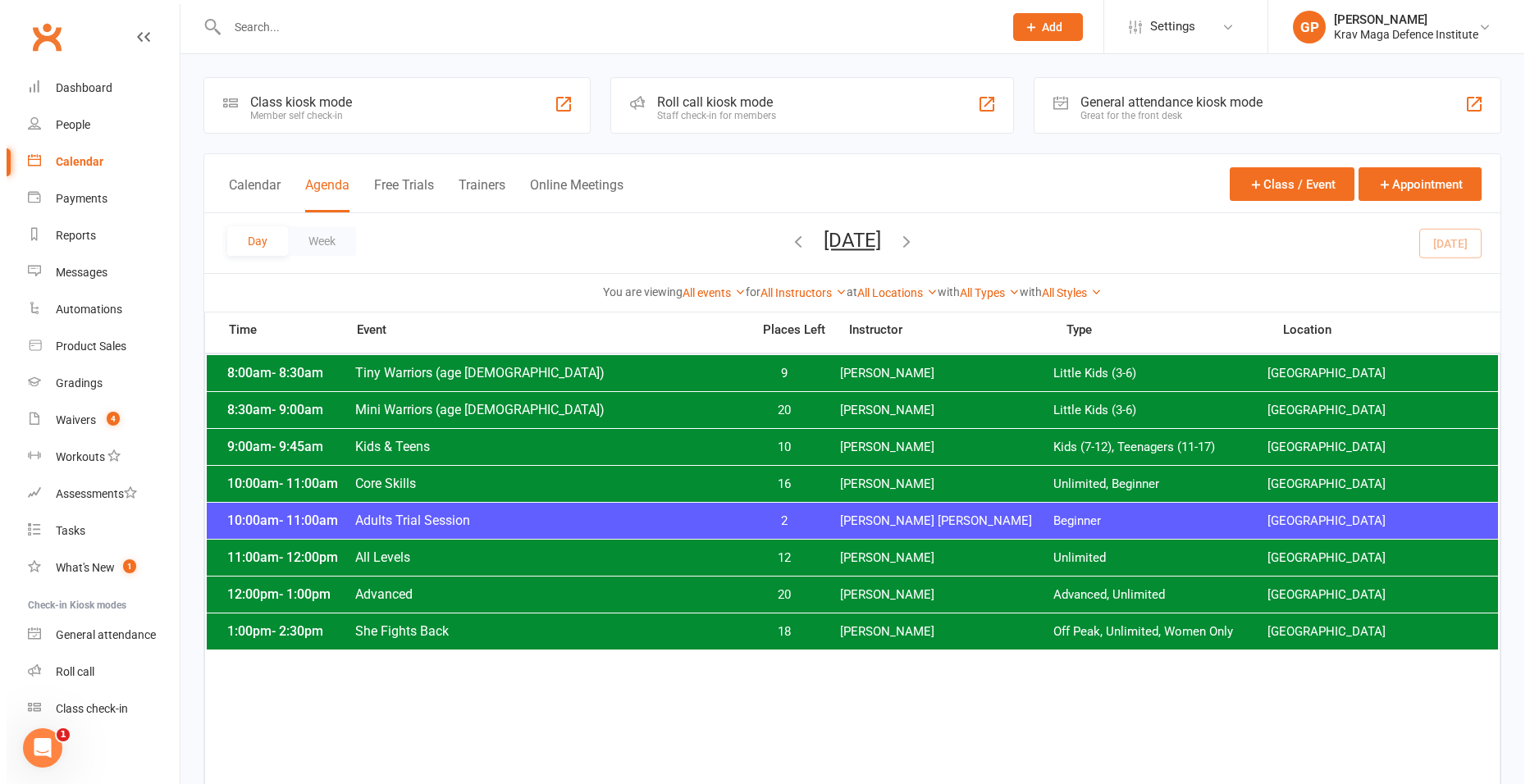
scroll to position [5, 0]
